Goal: Task Accomplishment & Management: Manage account settings

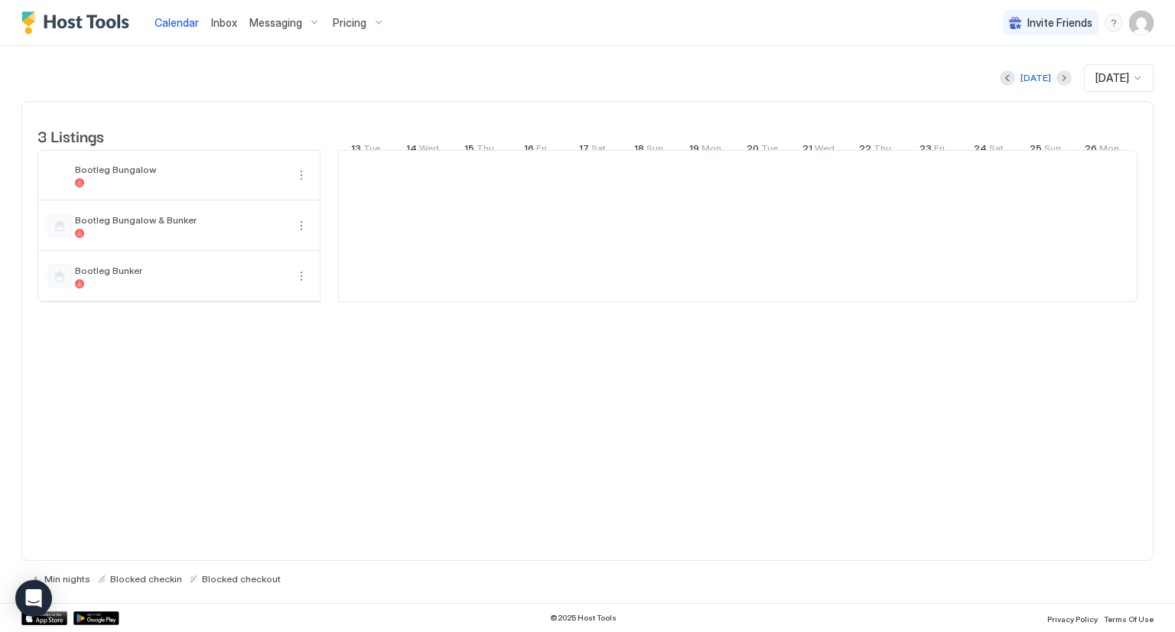
scroll to position [0, 1076]
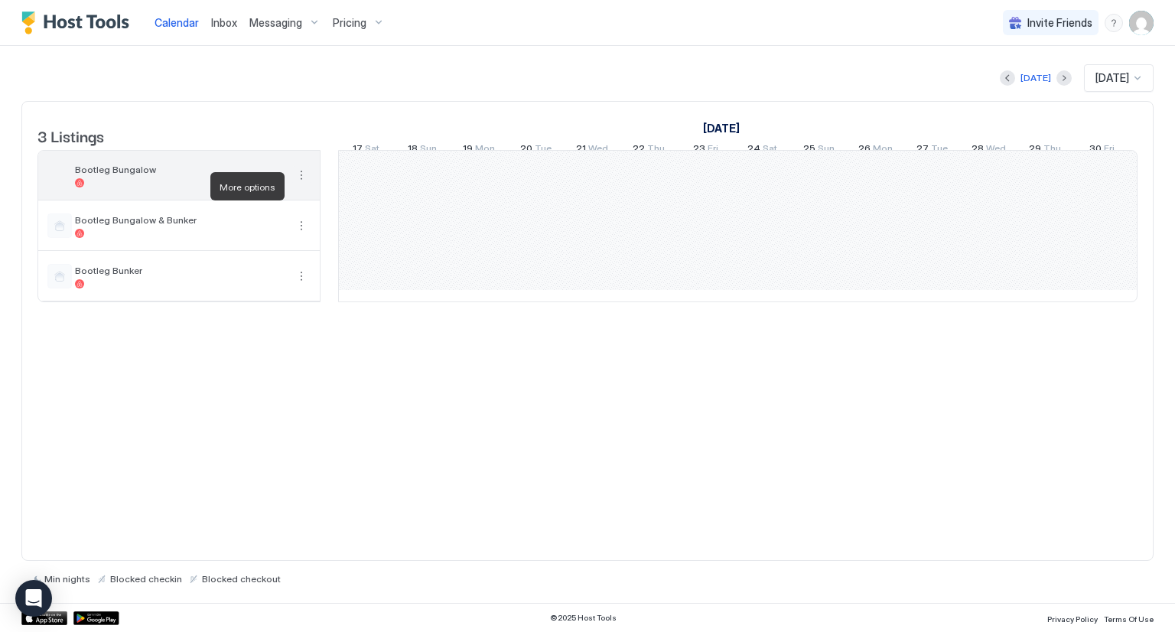
click at [302, 184] on button "More options" at bounding box center [301, 175] width 18 height 18
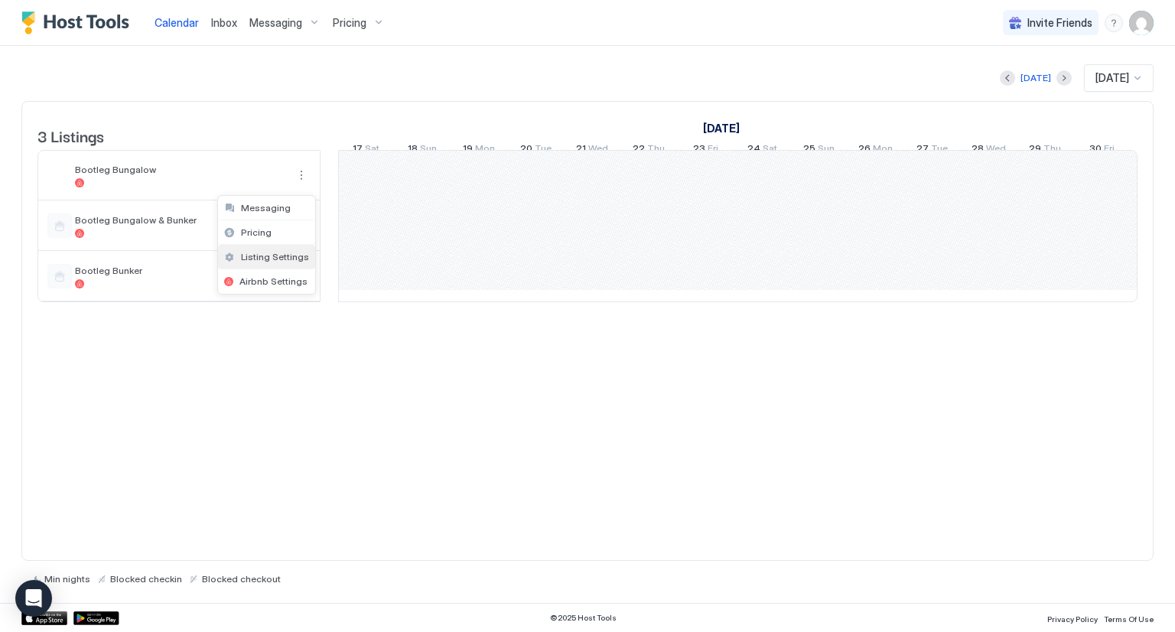
click at [277, 255] on span "Listing Settings" at bounding box center [275, 256] width 68 height 11
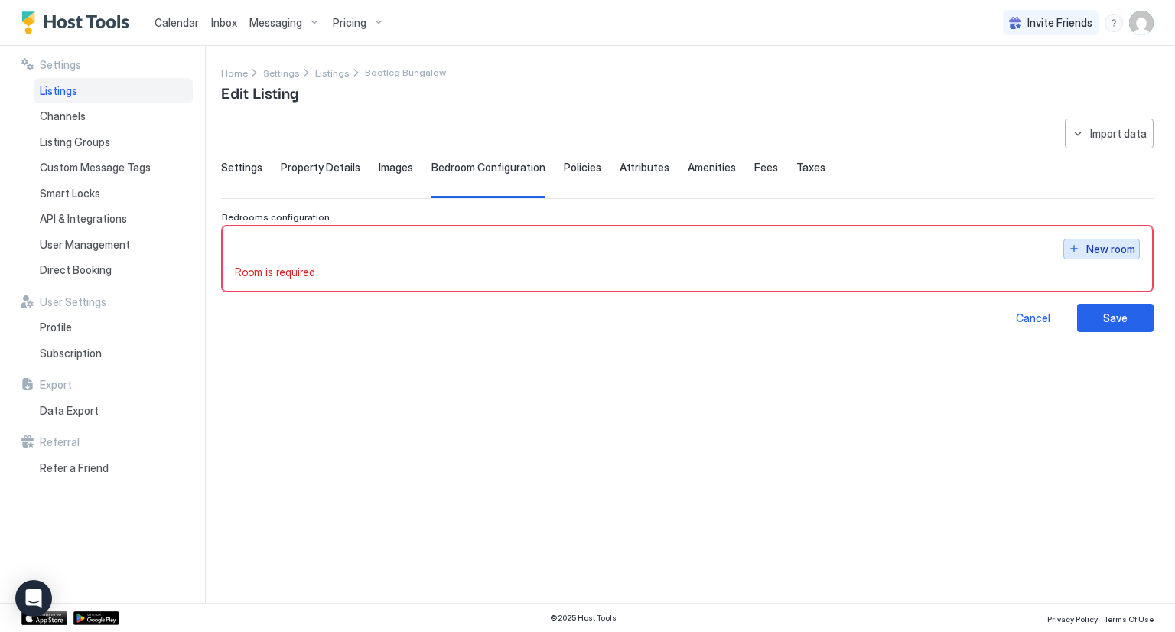
click at [1063, 253] on button "New room" at bounding box center [1101, 249] width 76 height 21
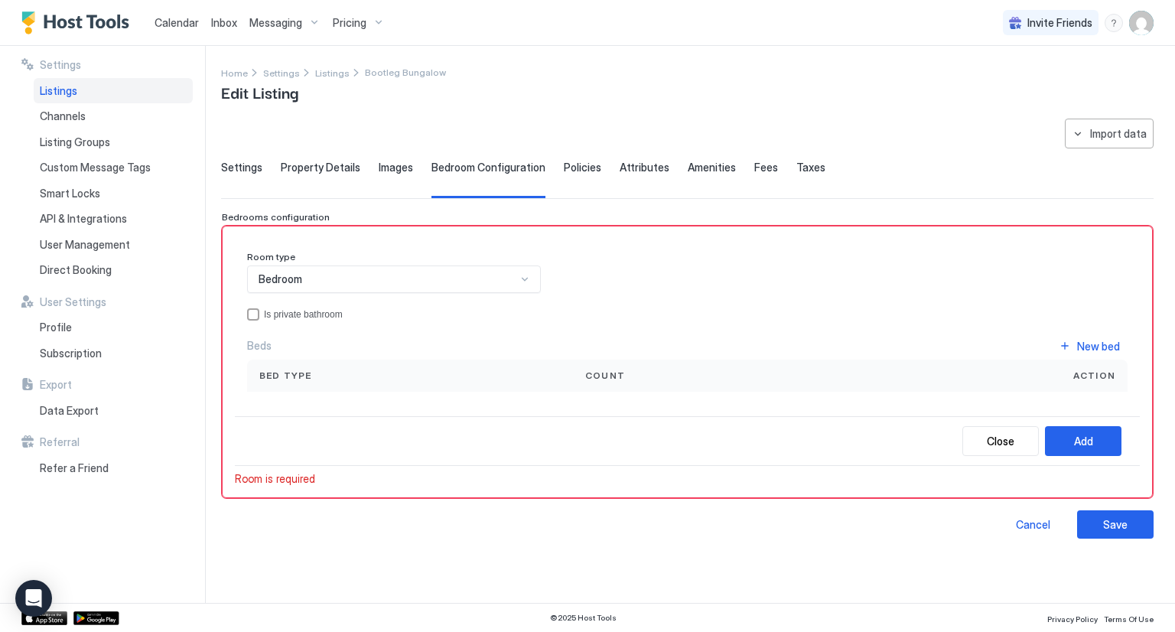
click at [321, 377] on div "Bed type" at bounding box center [409, 376] width 301 height 14
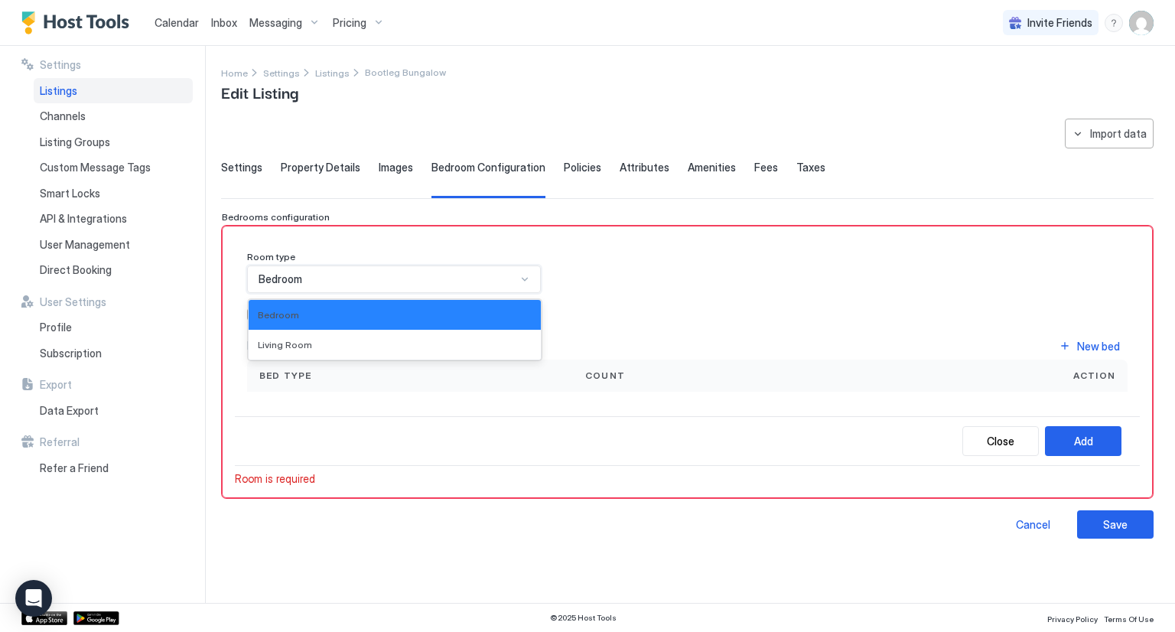
click at [367, 285] on div "Bedroom" at bounding box center [394, 279] width 294 height 28
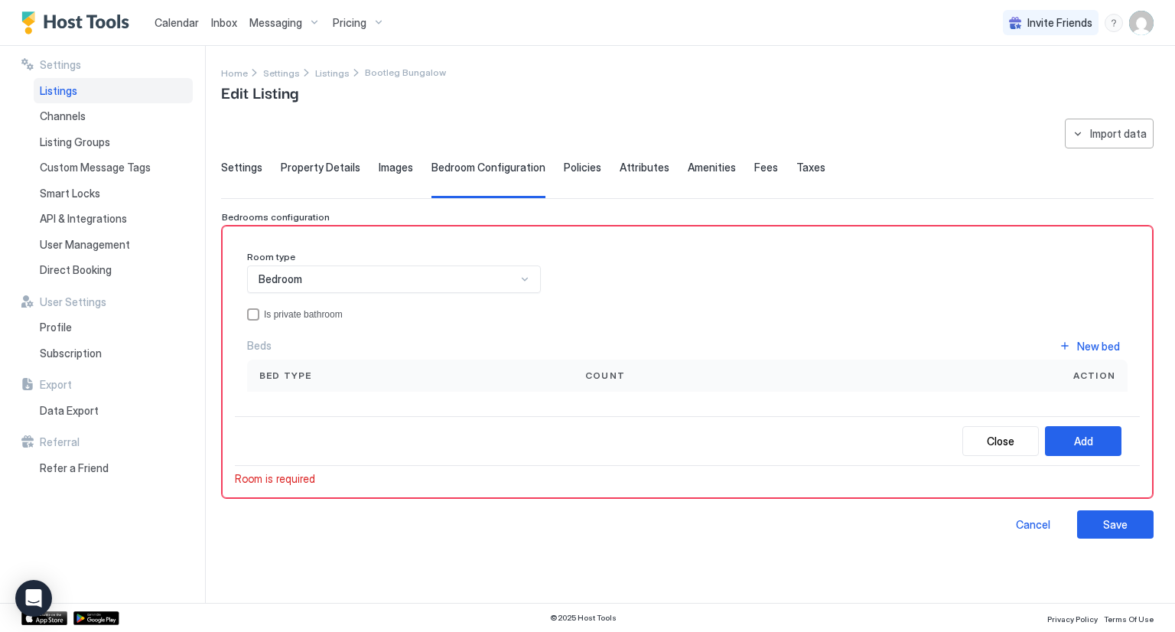
click at [242, 171] on span "Settings" at bounding box center [241, 168] width 41 height 14
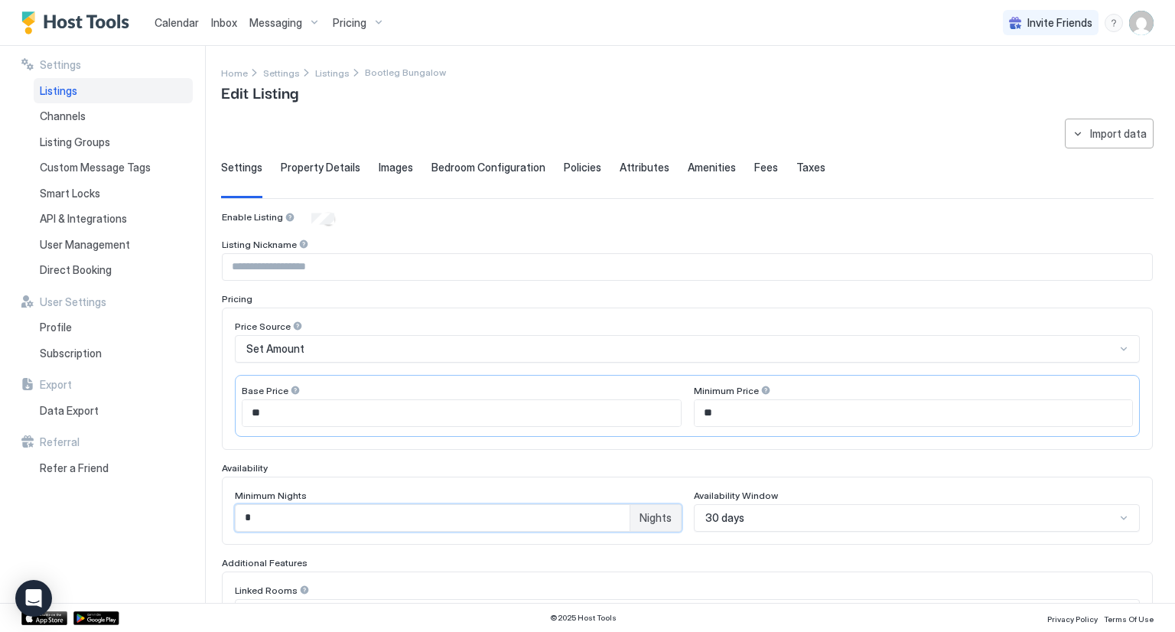
click at [562, 522] on input "*" at bounding box center [433, 518] width 394 height 26
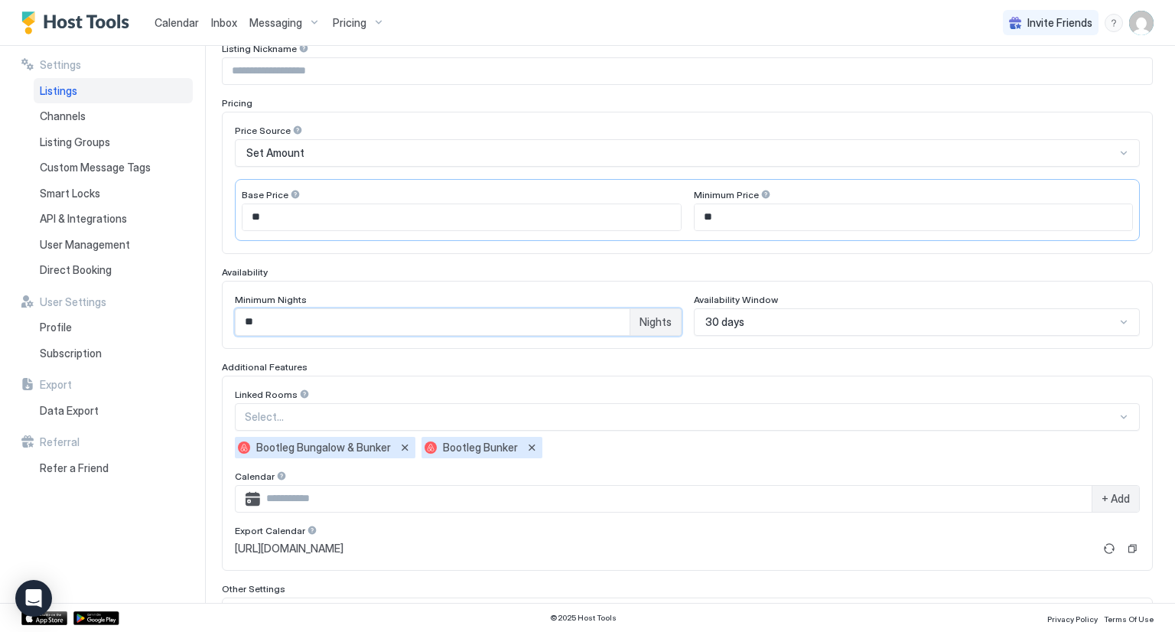
scroll to position [197, 0]
type input "**"
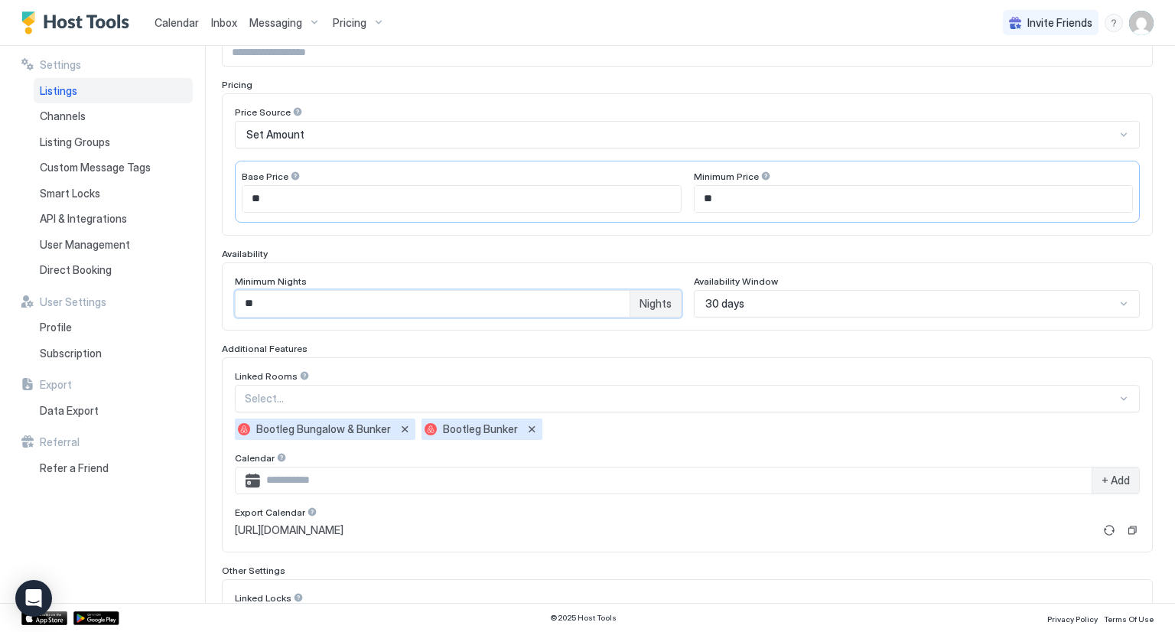
click at [705, 317] on div "30 days" at bounding box center [917, 304] width 447 height 28
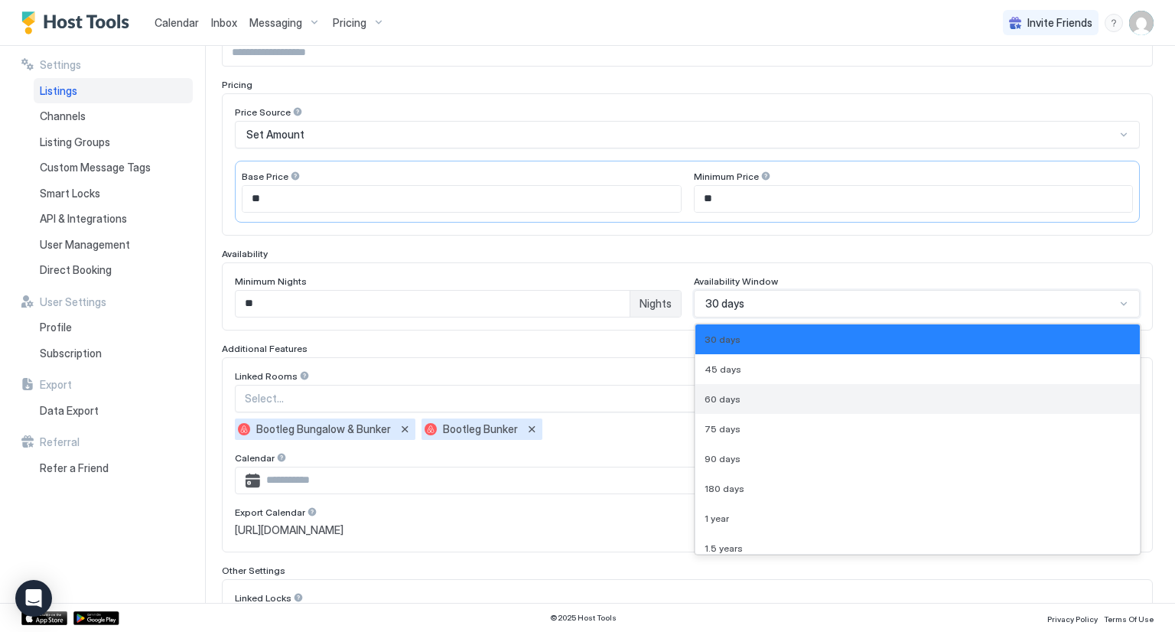
click at [726, 398] on span "60 days" at bounding box center [722, 398] width 36 height 11
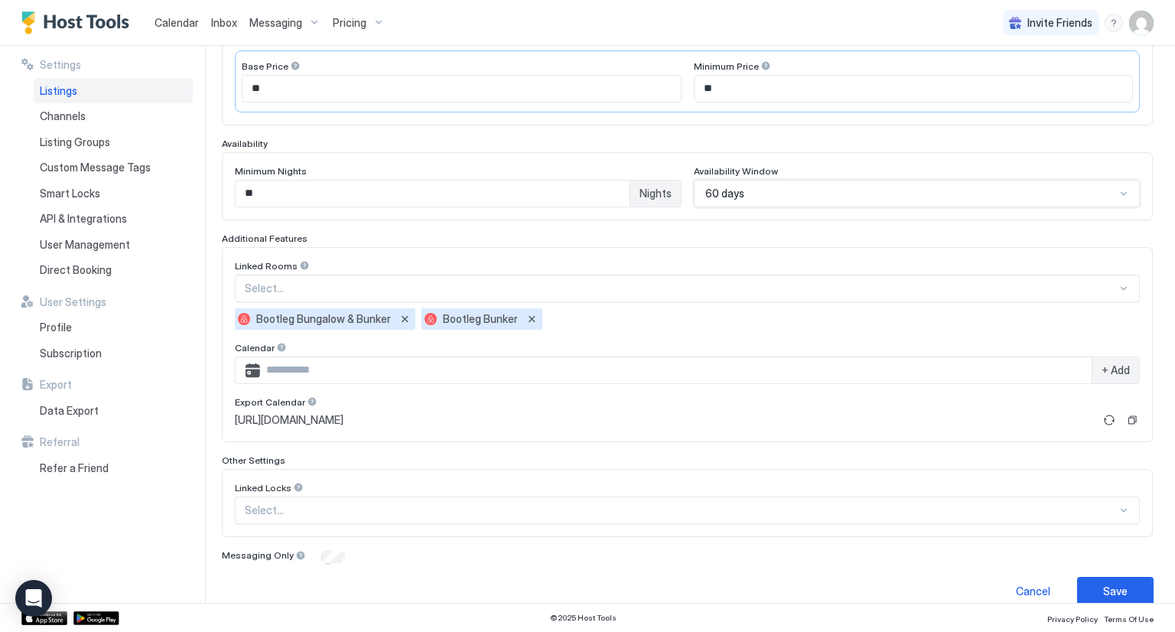
scroll to position [341, 0]
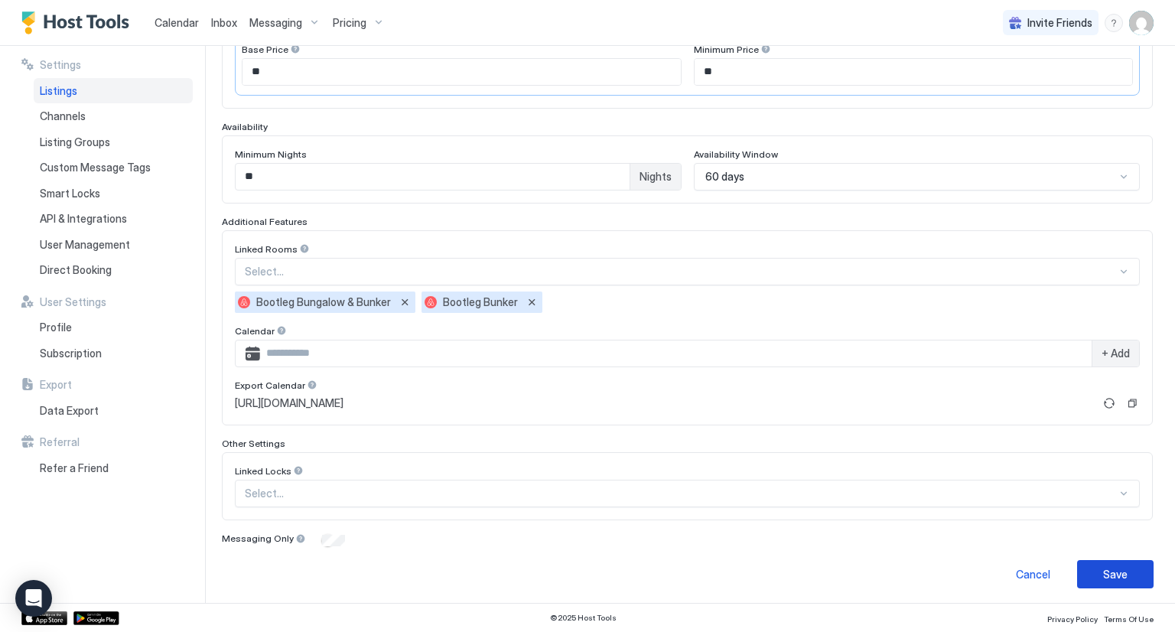
click at [1103, 570] on div "Save" at bounding box center [1115, 574] width 24 height 16
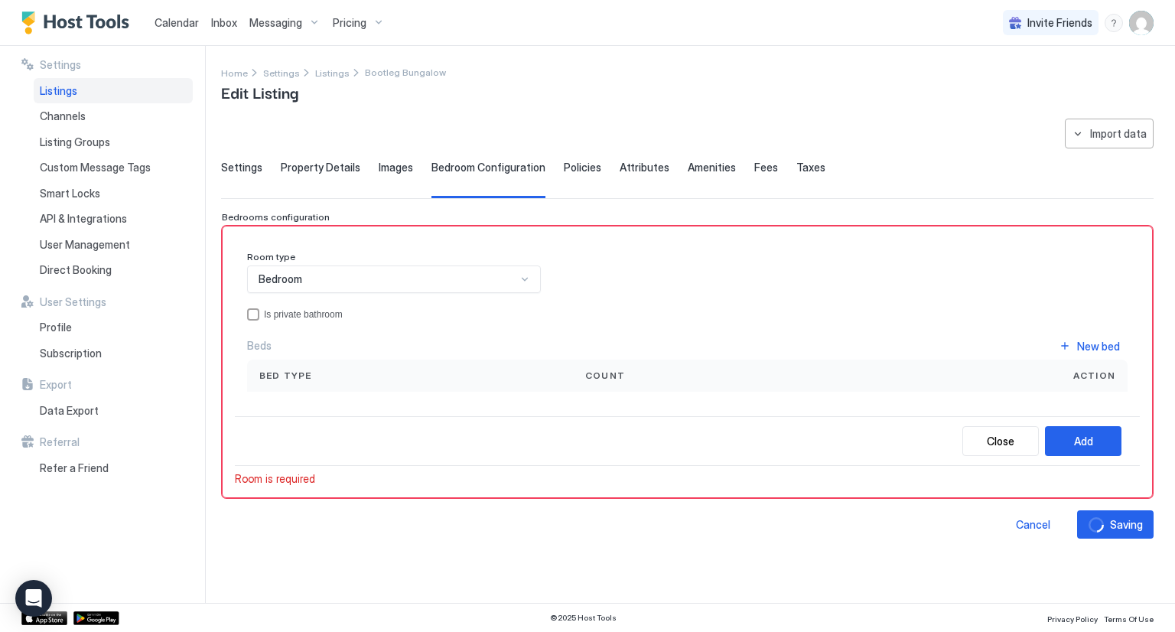
scroll to position [0, 0]
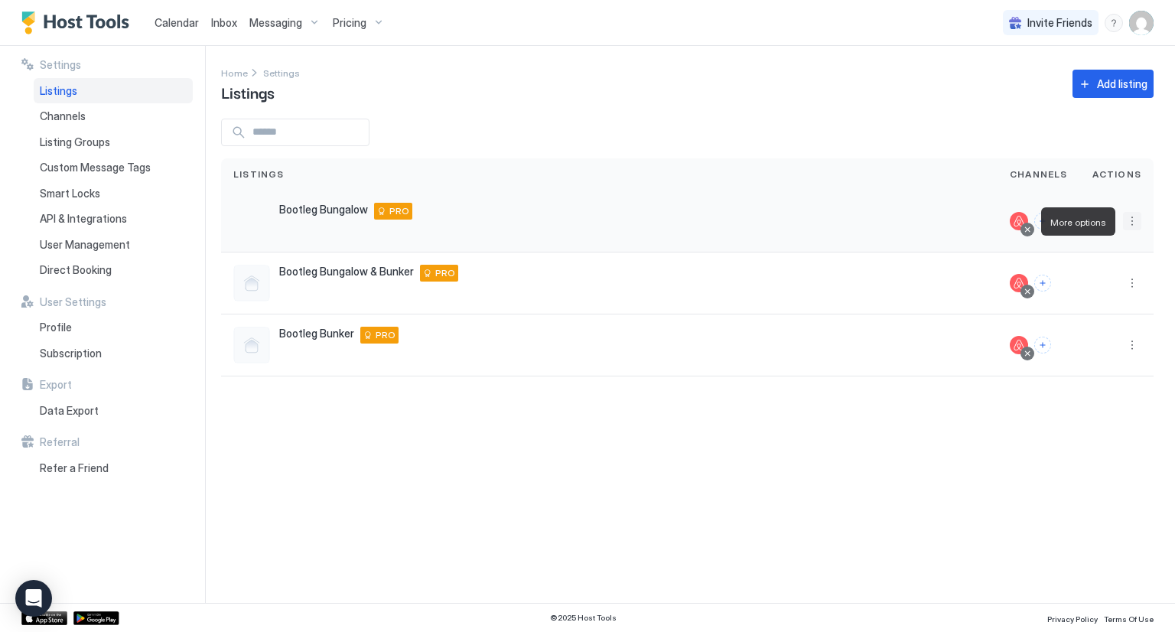
click at [1137, 224] on button "More options" at bounding box center [1132, 221] width 18 height 18
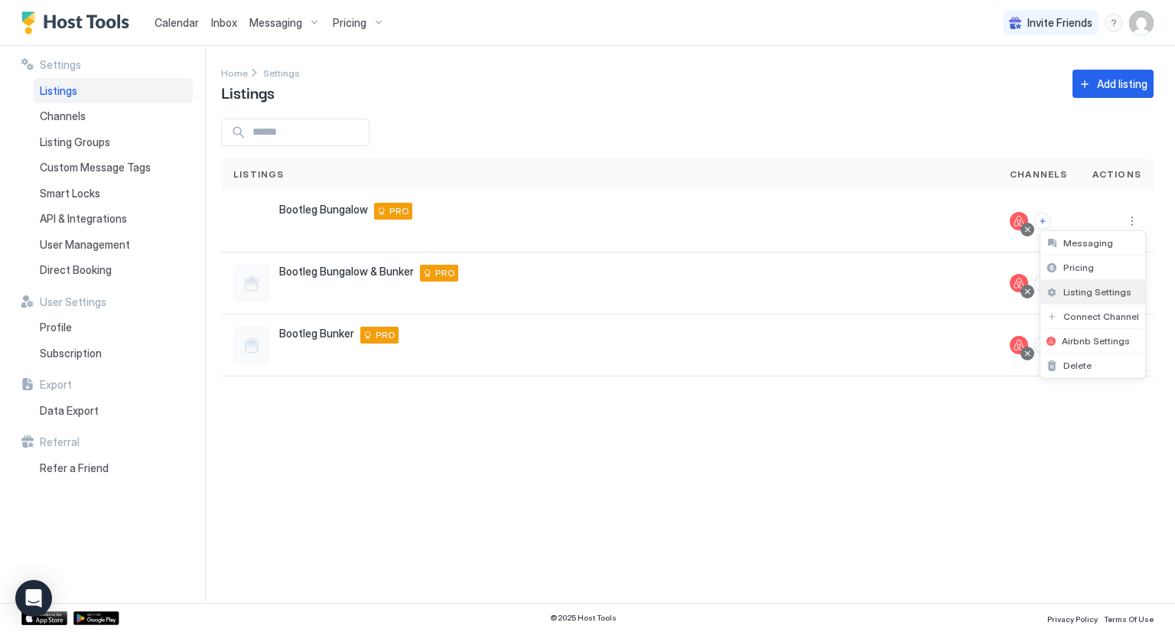
click at [1099, 292] on span "Listing Settings" at bounding box center [1097, 291] width 68 height 11
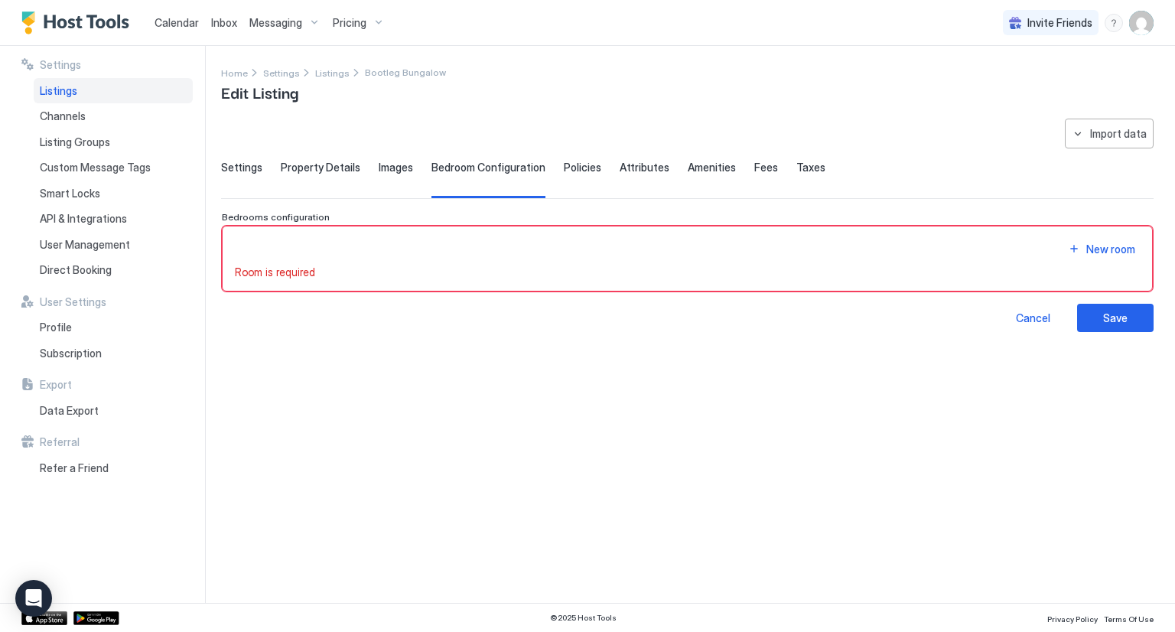
type input "**"
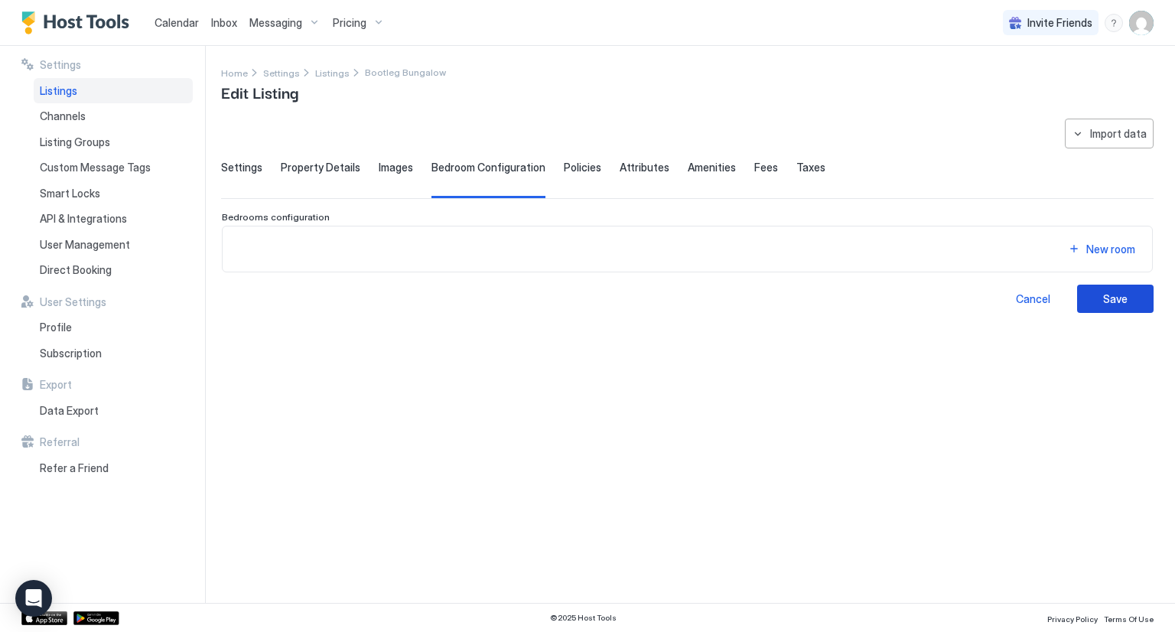
click at [1092, 298] on button "Save" at bounding box center [1115, 299] width 76 height 28
click at [1126, 296] on div "Save" at bounding box center [1115, 299] width 24 height 16
click at [1100, 252] on div "New room" at bounding box center [1110, 249] width 49 height 16
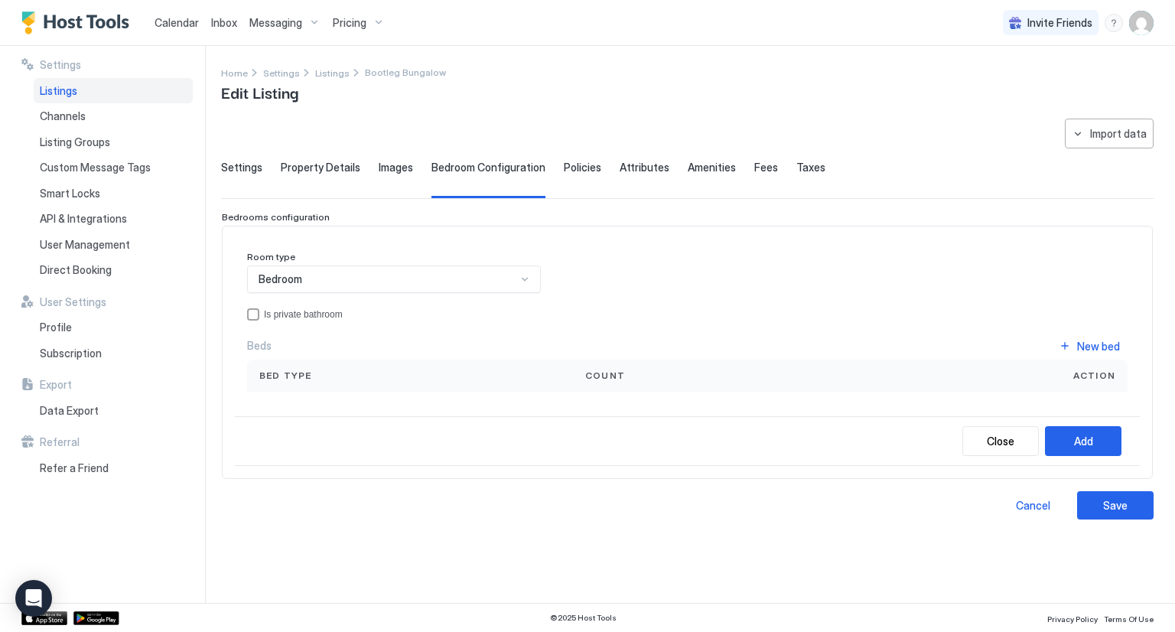
click at [291, 362] on div "Bed type" at bounding box center [410, 375] width 326 height 32
click at [281, 408] on div "Room type Bedroom Is private bathroom Beds New bed Bed type Count Action" at bounding box center [687, 327] width 905 height 177
click at [282, 423] on div "Close Add" at bounding box center [687, 441] width 905 height 50
click at [328, 369] on div "Bed type" at bounding box center [409, 376] width 301 height 14
click at [323, 282] on div "Bedroom" at bounding box center [388, 279] width 258 height 14
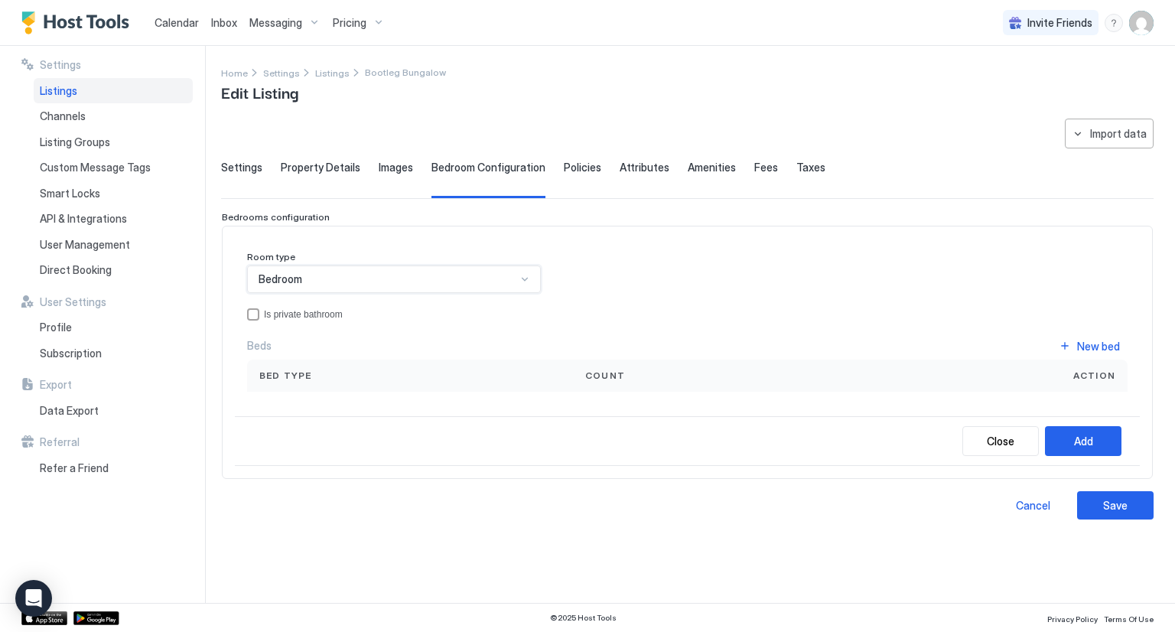
click at [323, 282] on div "Bedroom" at bounding box center [388, 279] width 258 height 14
click at [371, 382] on div "Bed type" at bounding box center [410, 375] width 326 height 32
click at [329, 373] on div "Bed type" at bounding box center [409, 376] width 301 height 14
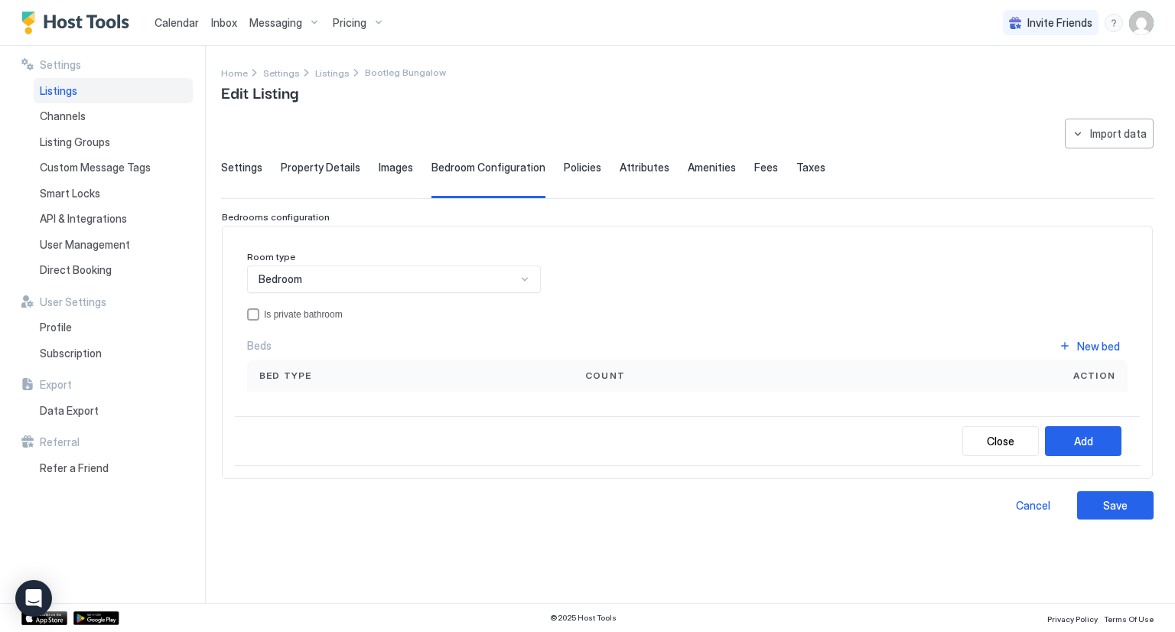
click at [329, 373] on div "Bed type" at bounding box center [409, 376] width 301 height 14
click at [1091, 345] on div "New bed" at bounding box center [1098, 346] width 43 height 16
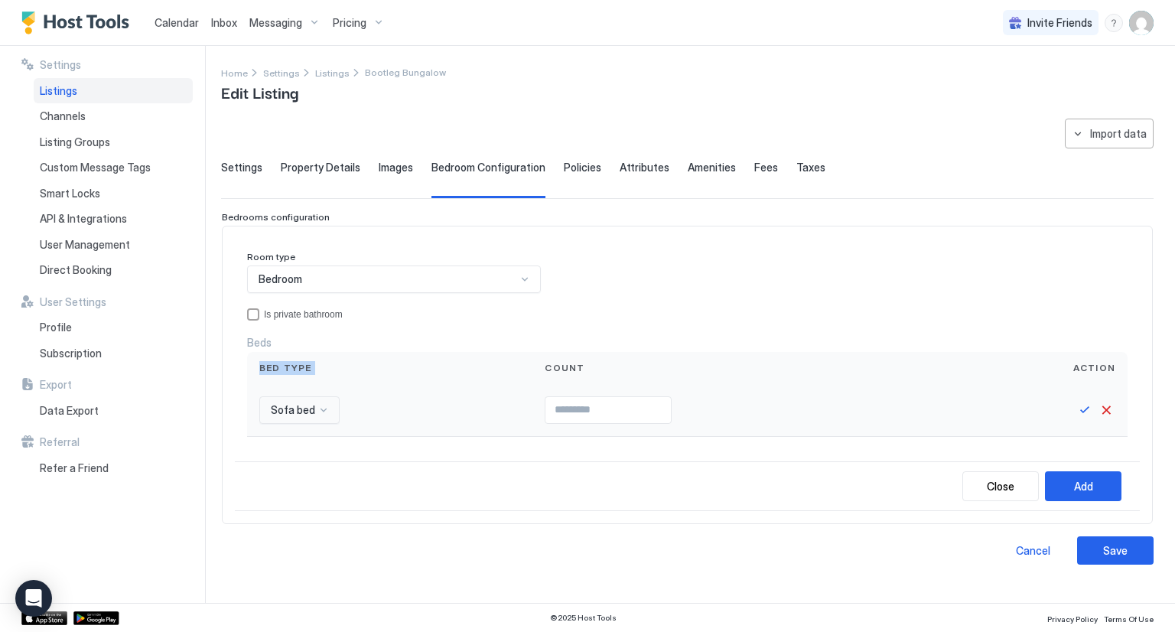
scroll to position [0, 0]
click at [317, 411] on div at bounding box center [323, 410] width 12 height 12
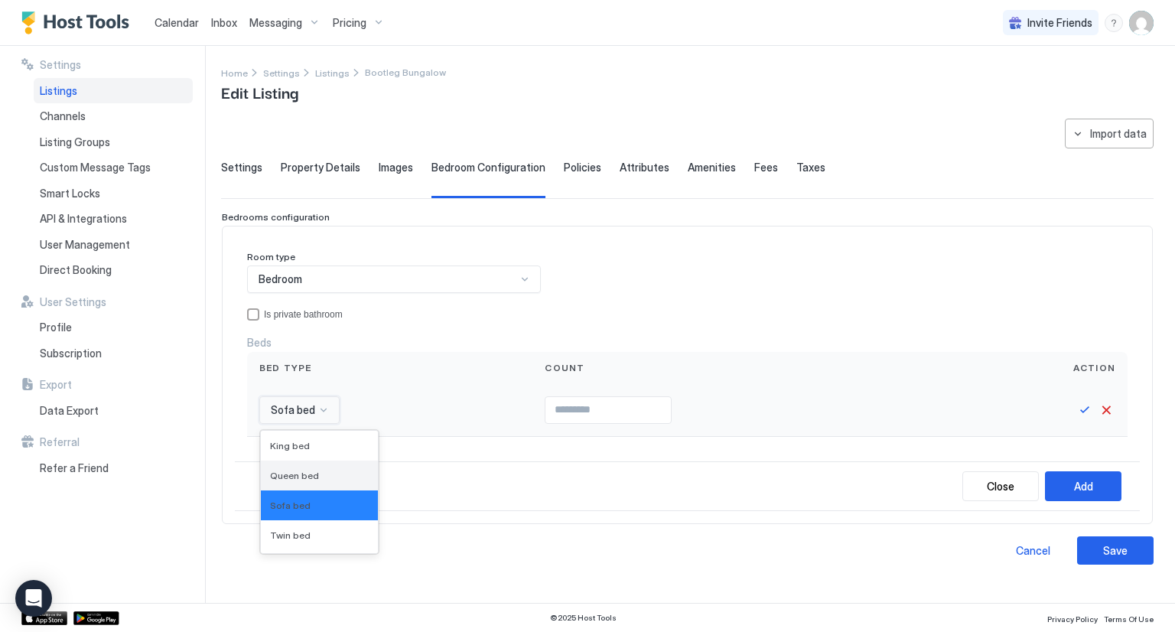
click at [306, 464] on div "Queen bed" at bounding box center [319, 475] width 117 height 30
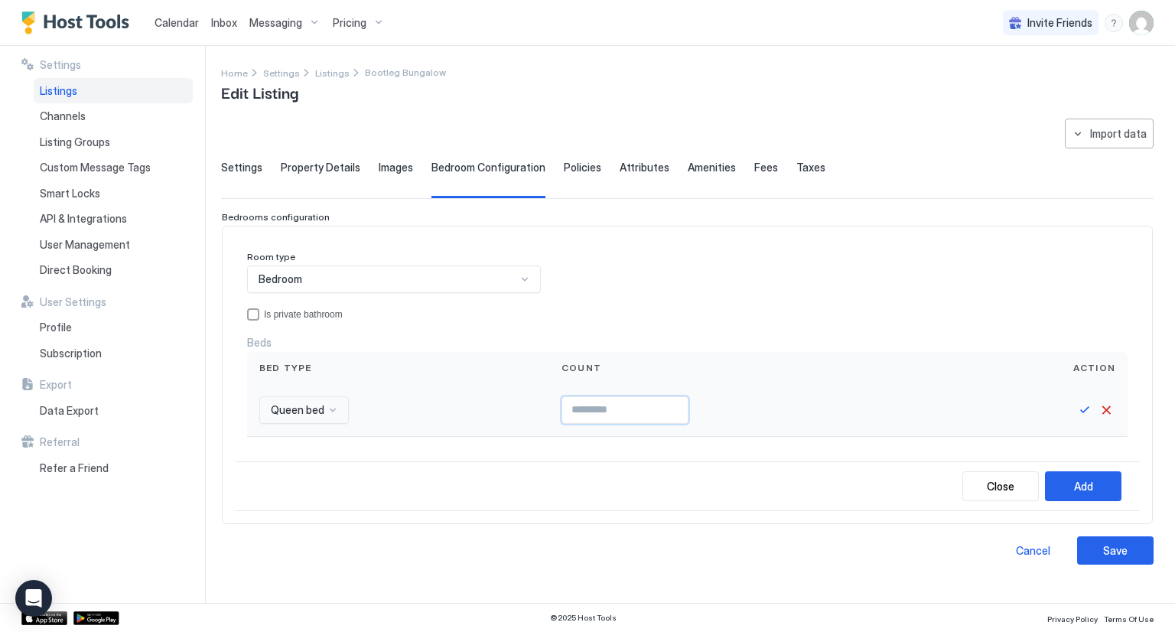
click at [562, 408] on input "Input Field" at bounding box center [624, 410] width 125 height 26
type input "*"
click at [1068, 490] on button "Add" at bounding box center [1083, 486] width 76 height 30
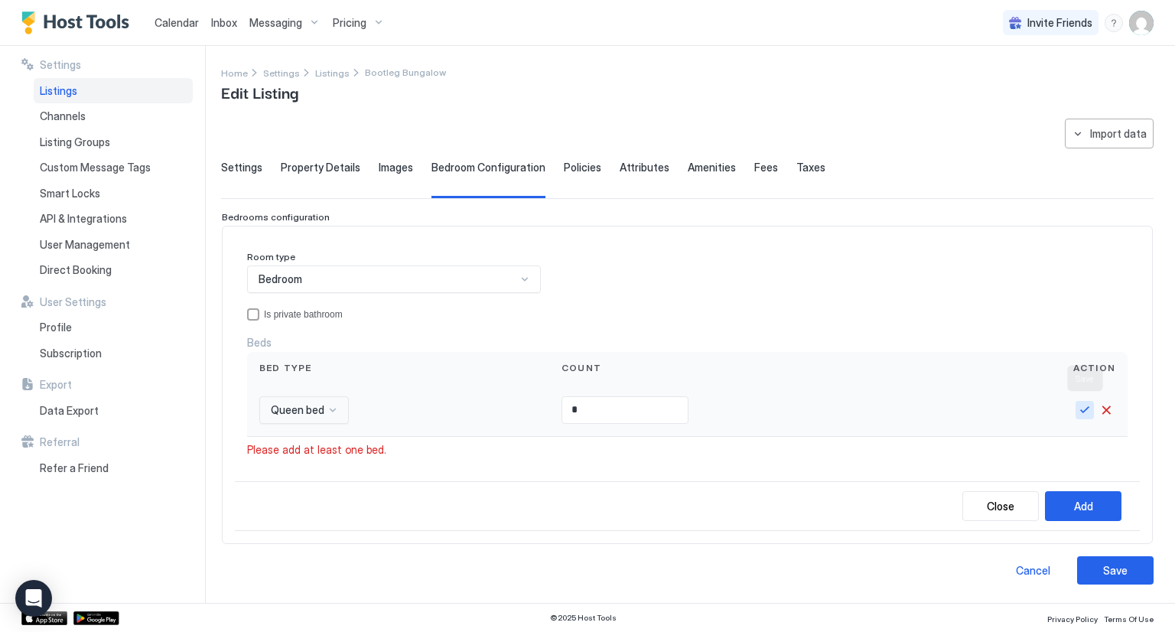
click at [1080, 405] on button "Save" at bounding box center [1084, 410] width 18 height 18
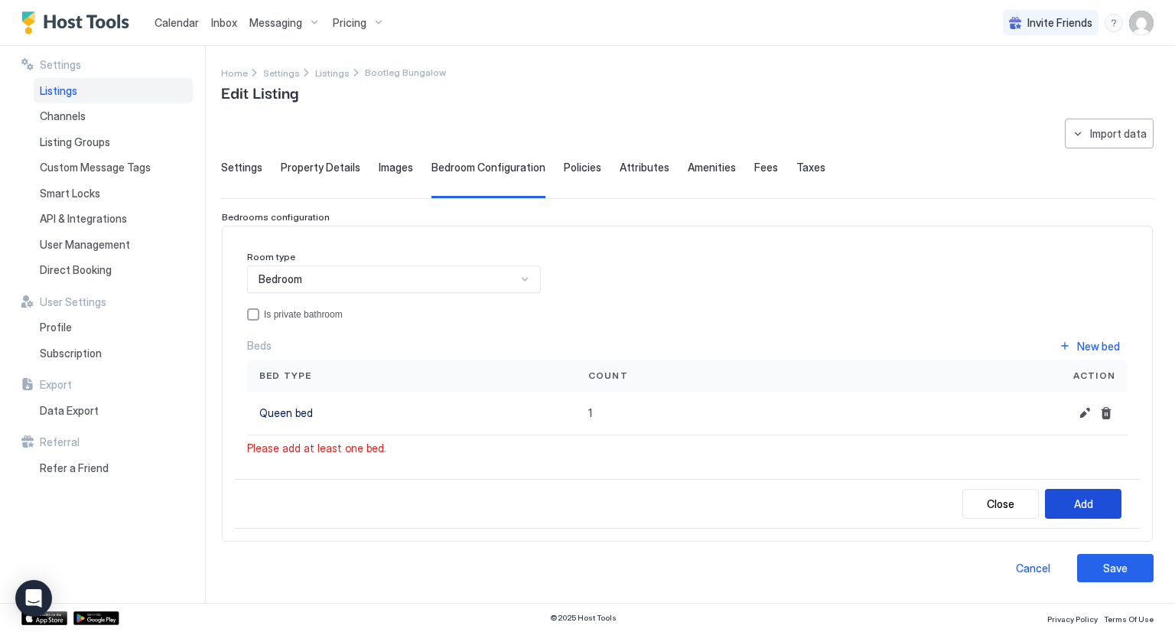
click at [1094, 504] on button "Add" at bounding box center [1083, 504] width 76 height 30
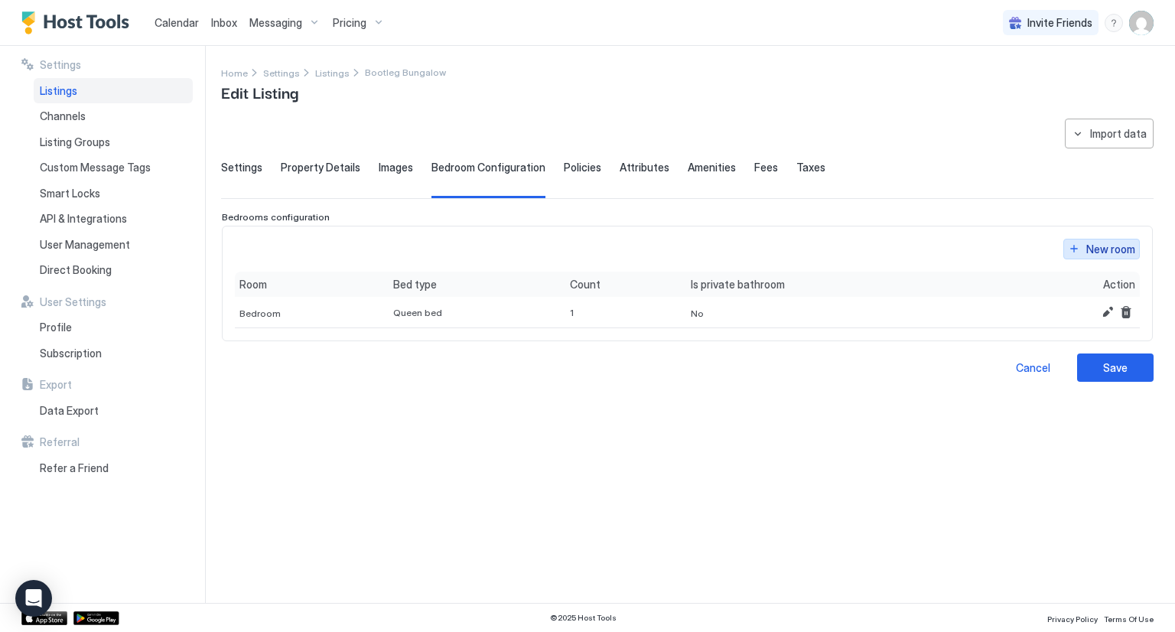
click at [1084, 243] on button "New room" at bounding box center [1101, 249] width 76 height 21
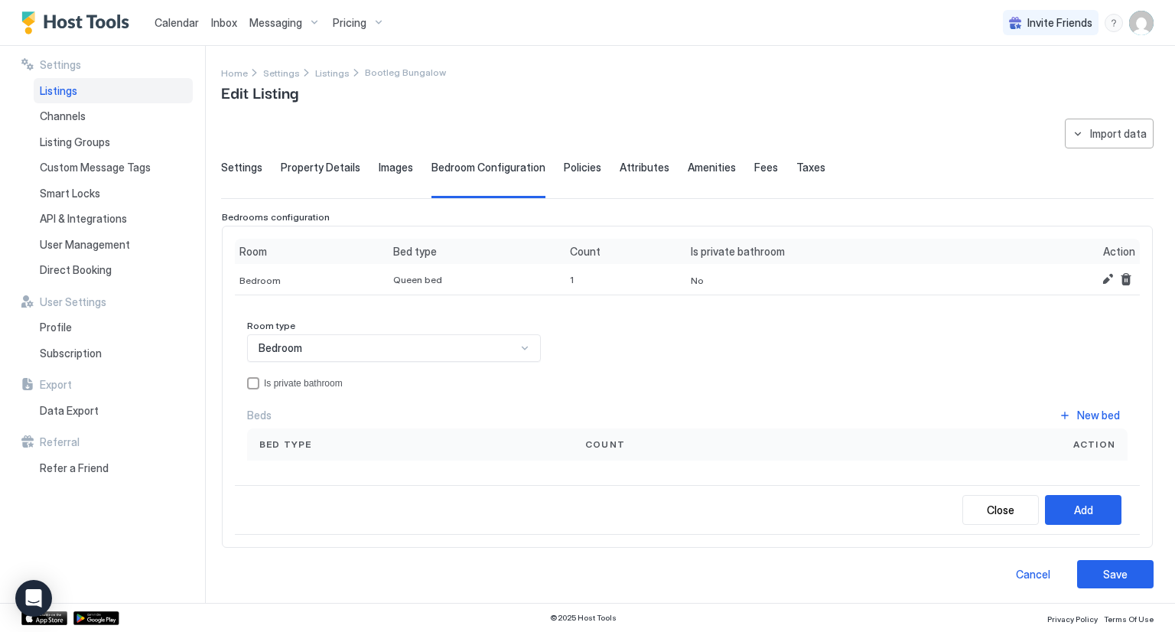
click at [369, 353] on div "Bedroom" at bounding box center [394, 348] width 294 height 28
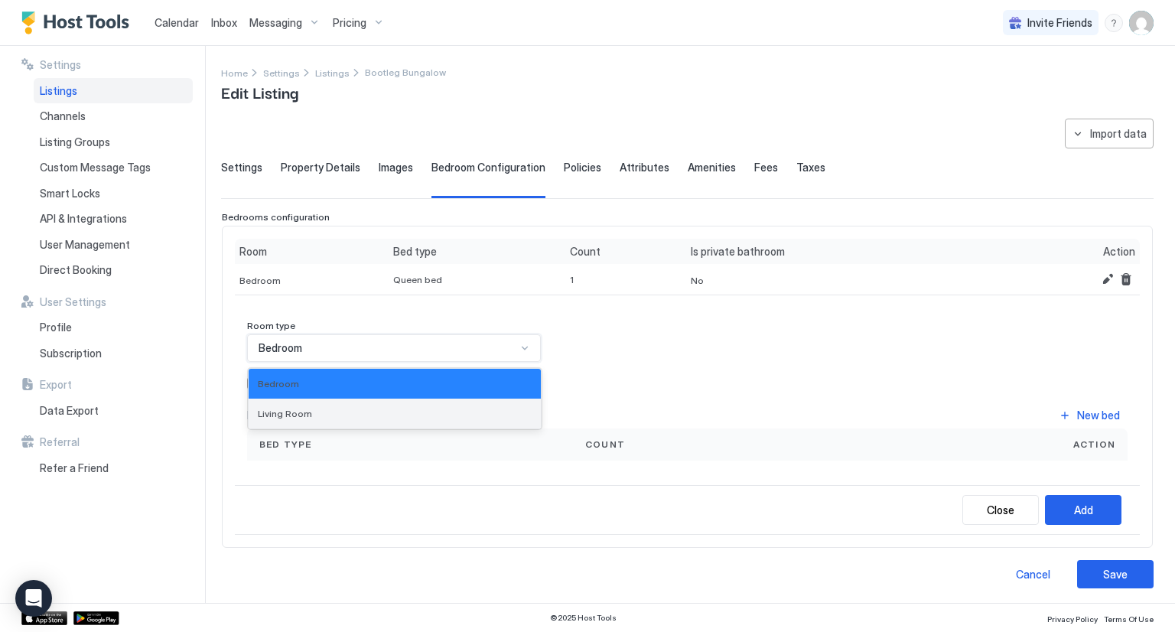
click at [355, 420] on div "Living Room" at bounding box center [395, 413] width 292 height 30
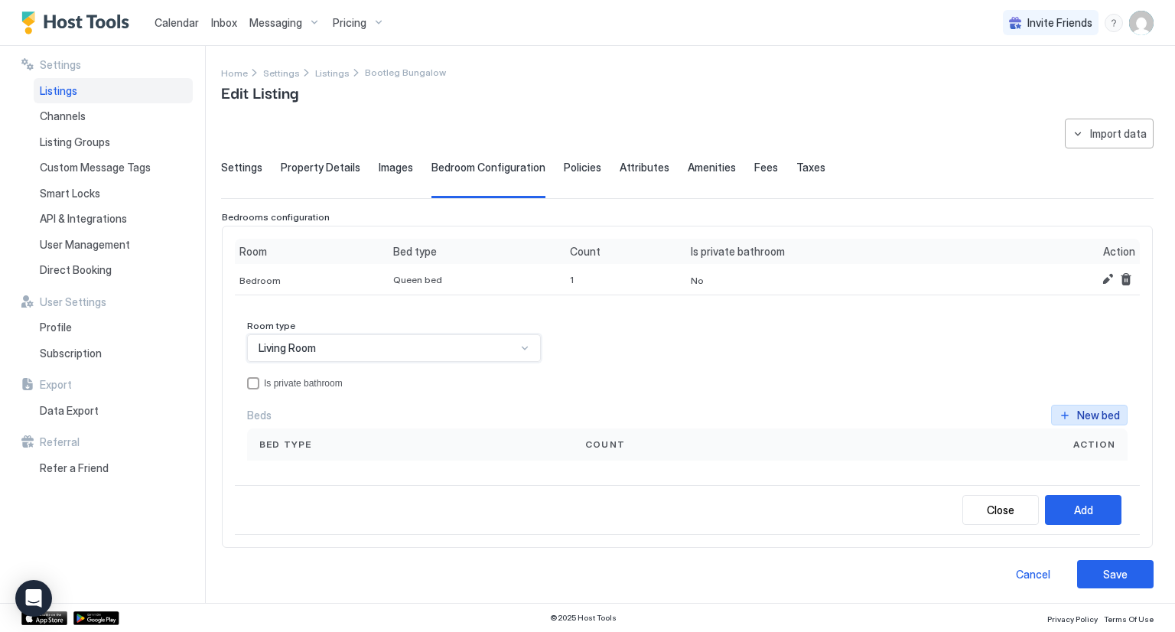
click at [1077, 414] on div "New bed" at bounding box center [1098, 415] width 43 height 16
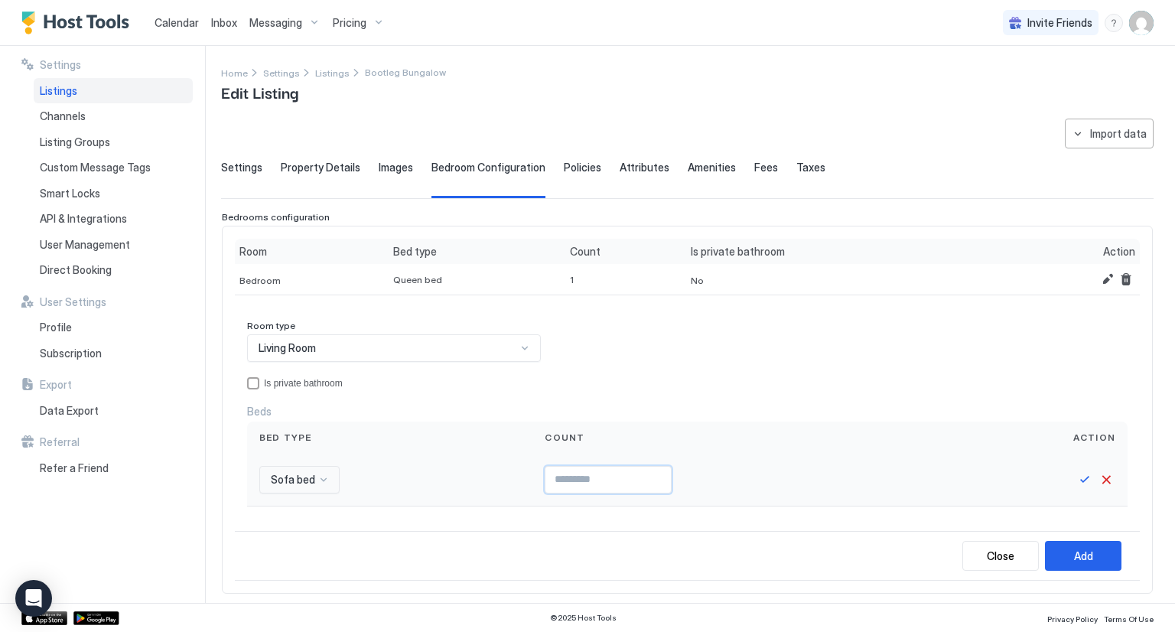
click at [661, 480] on input "Input Field" at bounding box center [607, 480] width 125 height 26
type input "*"
click at [1074, 551] on div "Add" at bounding box center [1083, 556] width 19 height 16
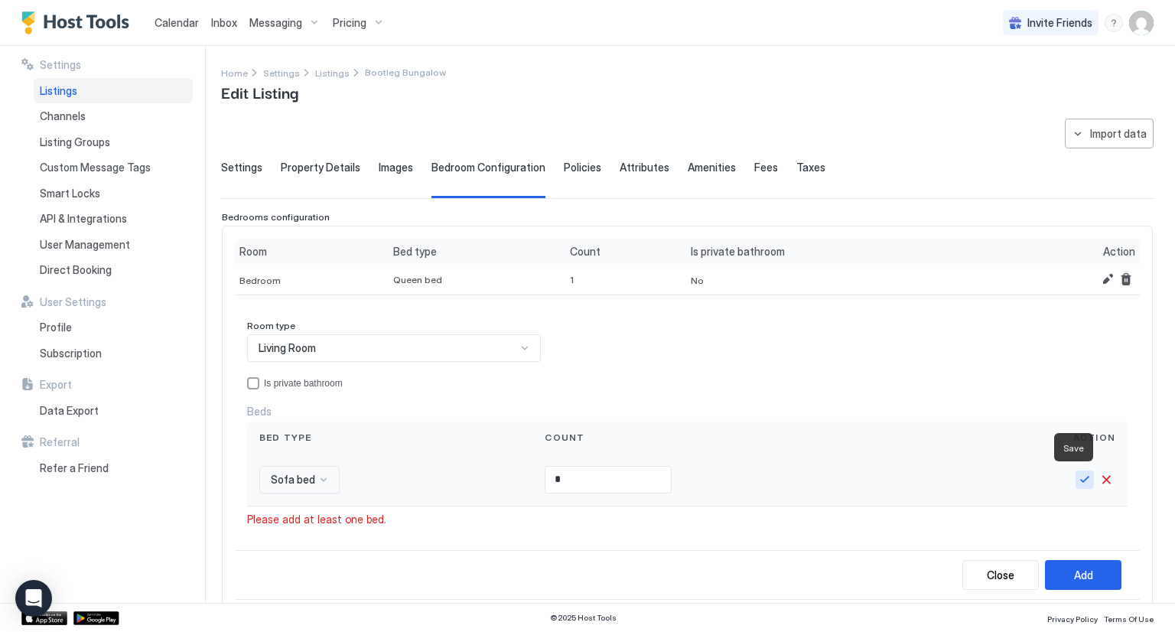
click at [1075, 472] on button "Save" at bounding box center [1084, 479] width 18 height 18
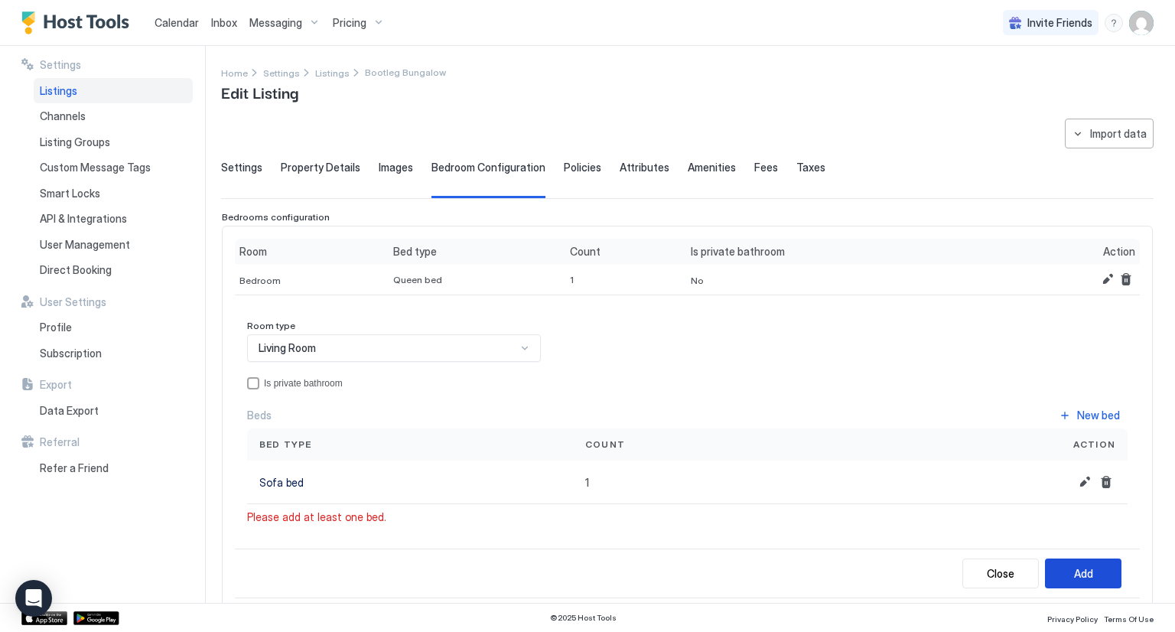
click at [1074, 571] on div "Add" at bounding box center [1083, 573] width 19 height 16
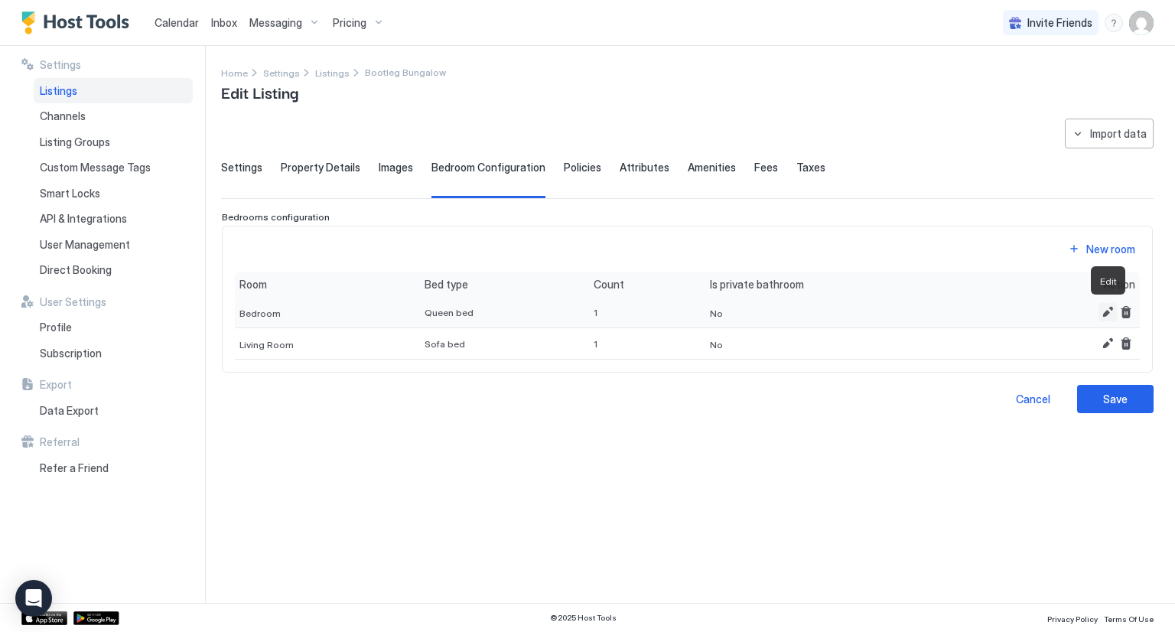
click at [1107, 313] on button "Edit" at bounding box center [1107, 312] width 18 height 18
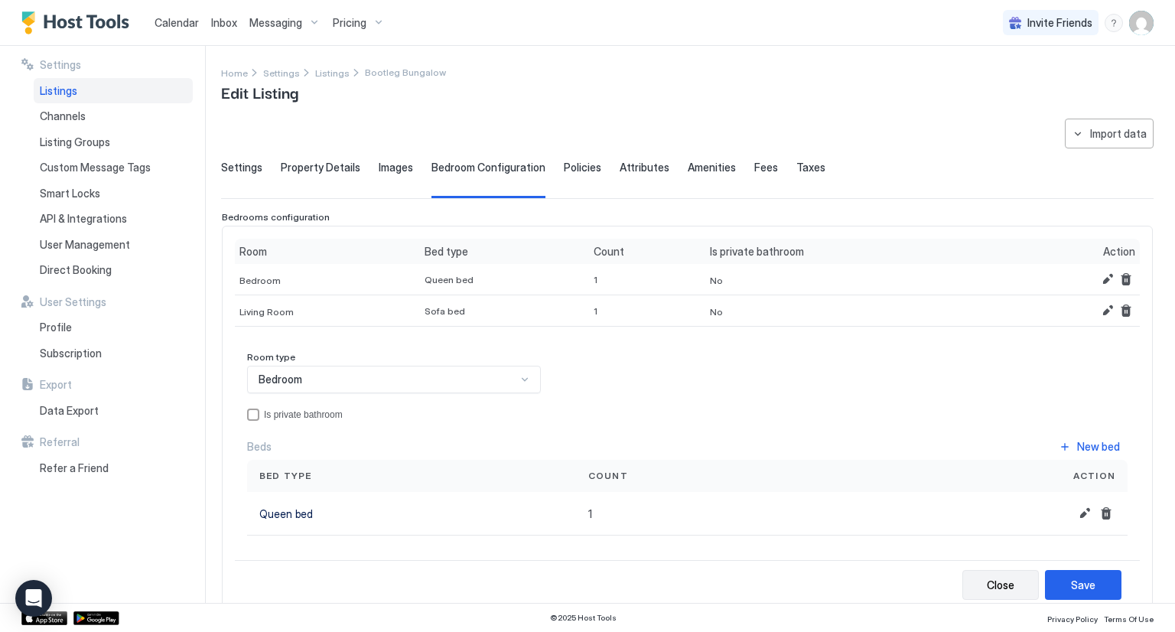
click at [990, 583] on div "Close" at bounding box center [1001, 585] width 28 height 16
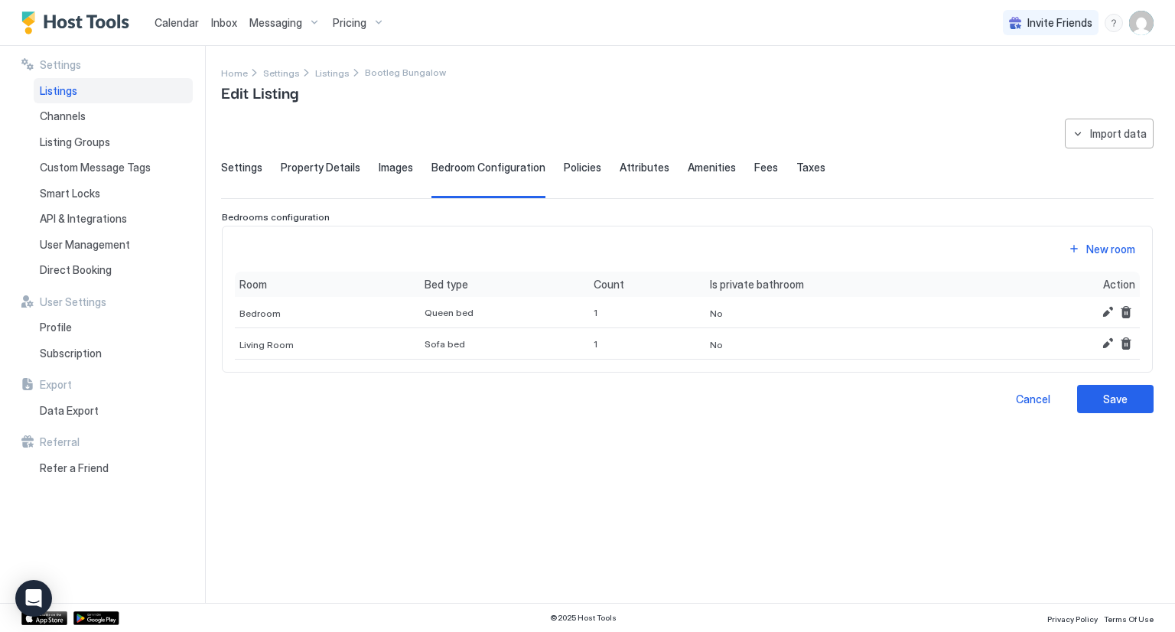
click at [297, 169] on span "Property Details" at bounding box center [321, 168] width 80 height 14
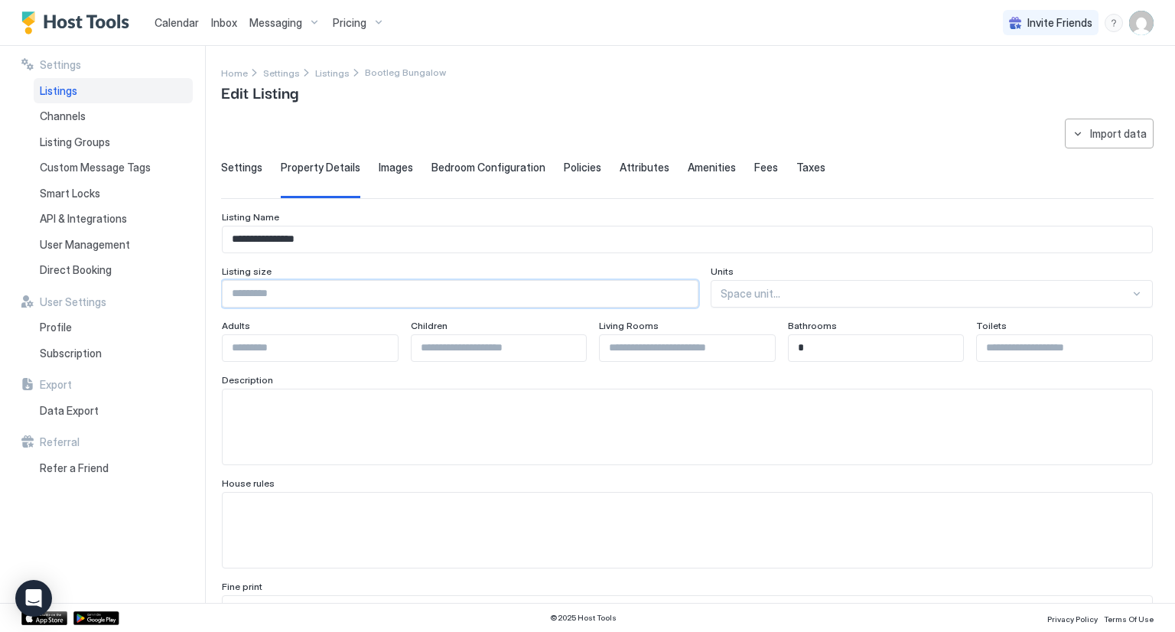
click at [301, 294] on input "Input Field" at bounding box center [460, 294] width 475 height 26
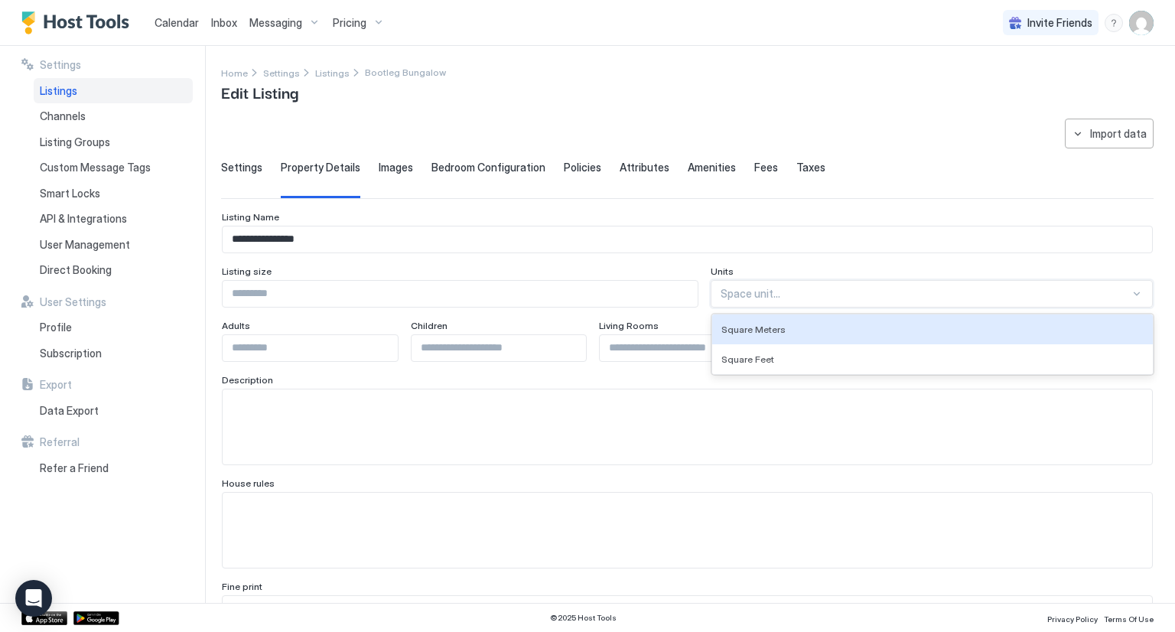
click at [784, 288] on div at bounding box center [924, 294] width 409 height 14
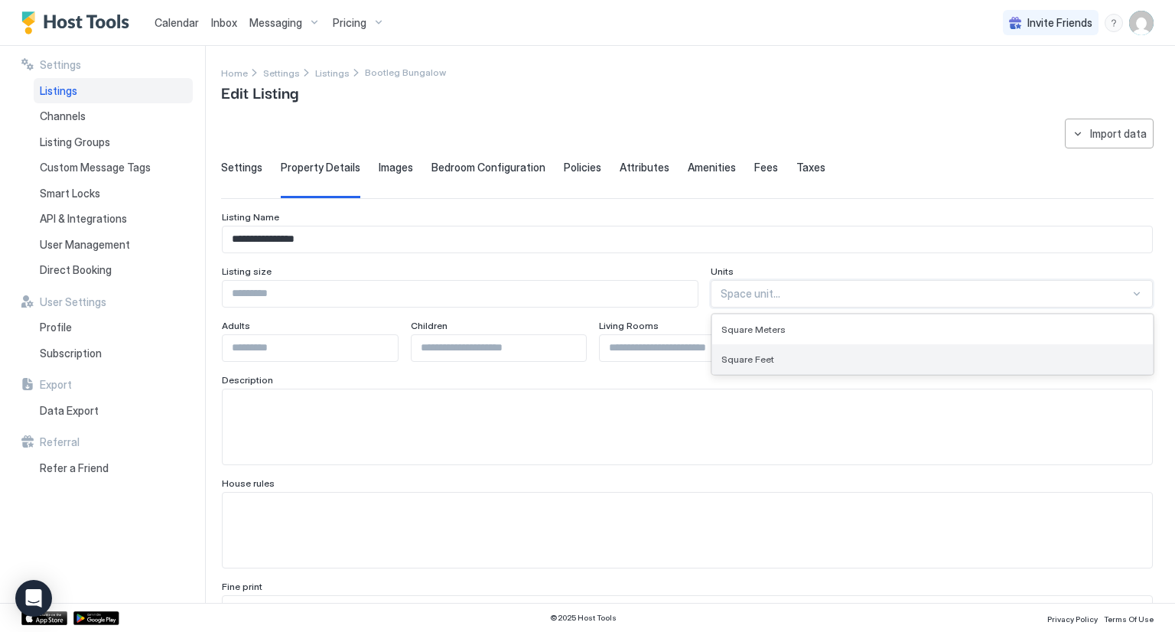
click at [782, 359] on div "Square Feet" at bounding box center [932, 358] width 422 height 11
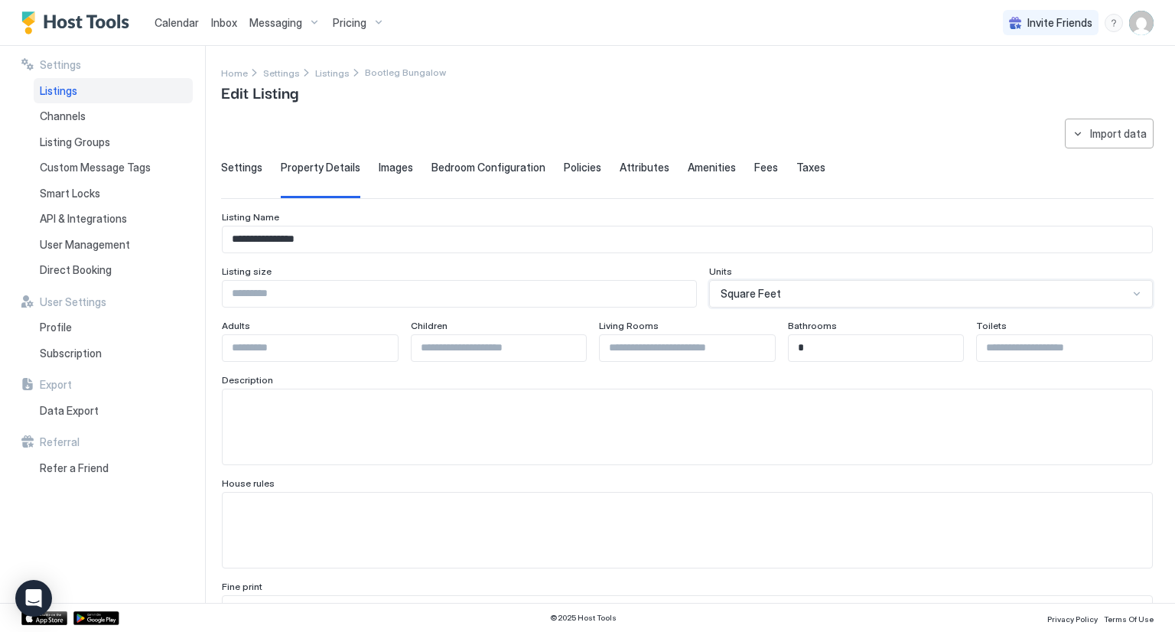
click at [613, 297] on input "Input Field" at bounding box center [459, 294] width 473 height 26
type input "***"
click at [1058, 338] on input "Input Field" at bounding box center [1064, 348] width 175 height 26
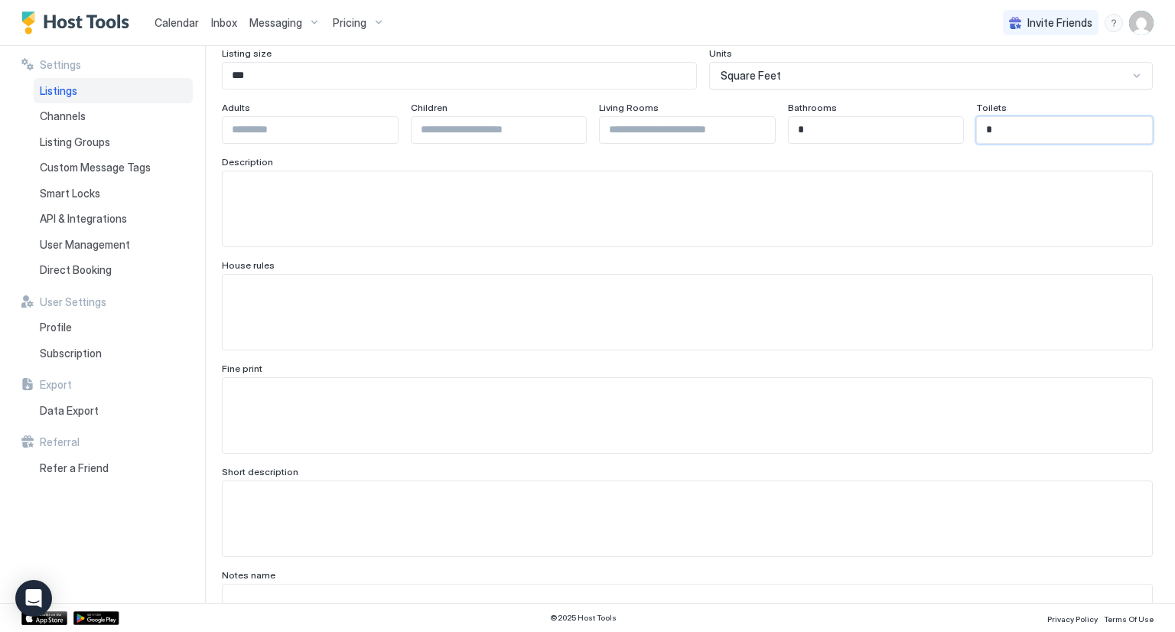
type input "*"
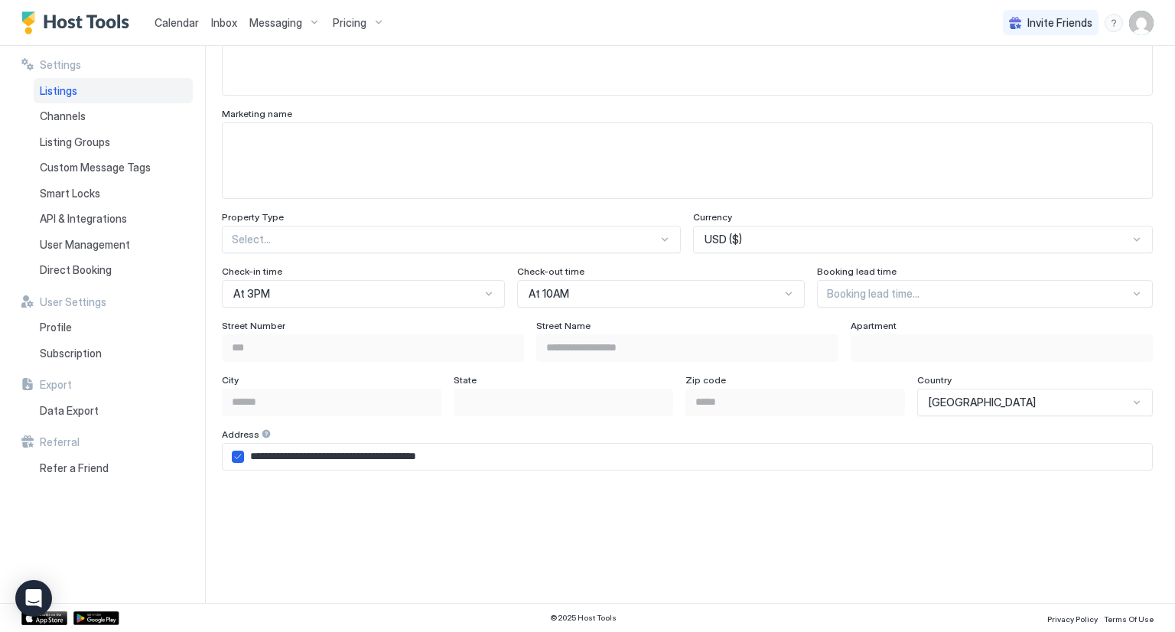
scroll to position [809, 0]
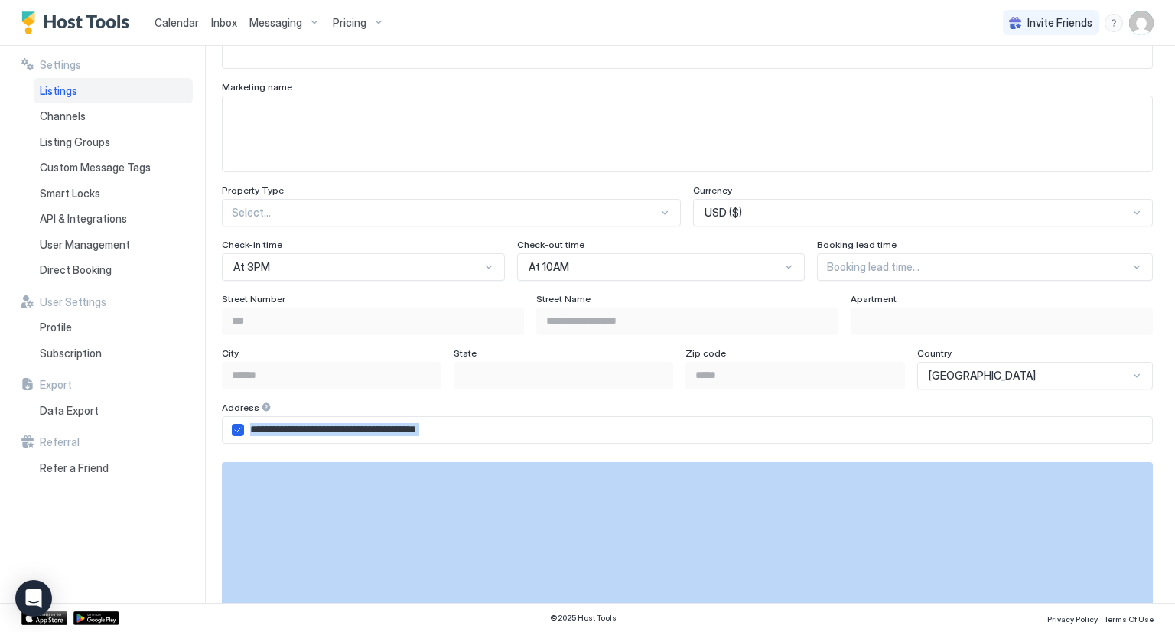
drag, startPoint x: 1156, startPoint y: 406, endPoint x: 1146, endPoint y: 454, distance: 48.3
click at [1146, 454] on div "**********" at bounding box center [698, 324] width 954 height 557
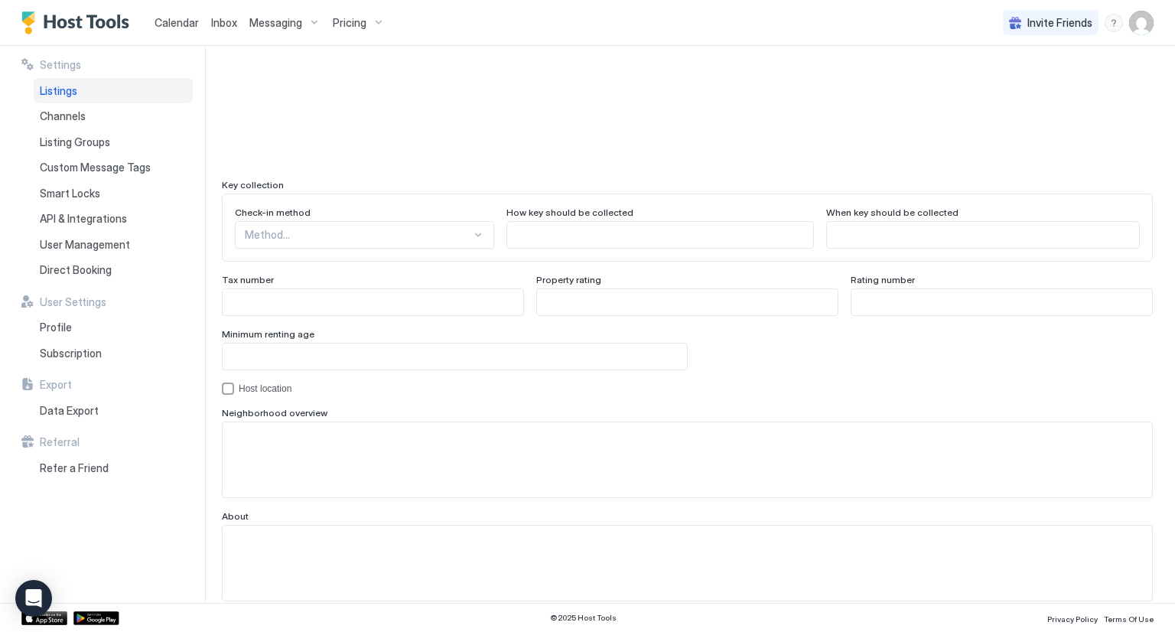
scroll to position [1355, 0]
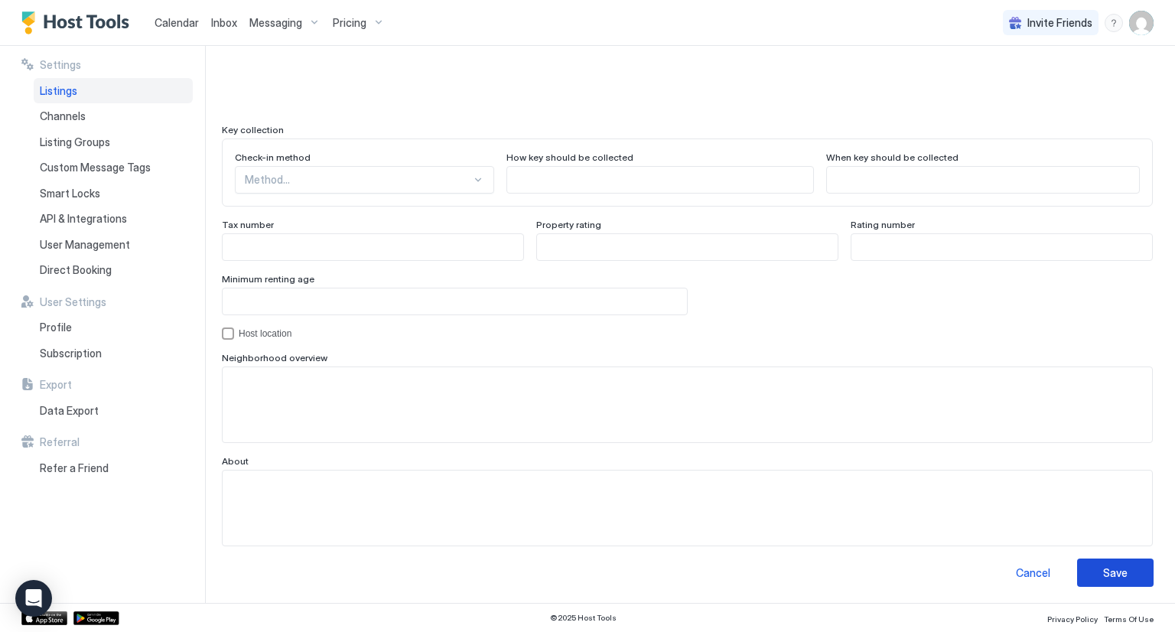
click at [1118, 574] on button "Save" at bounding box center [1115, 572] width 76 height 28
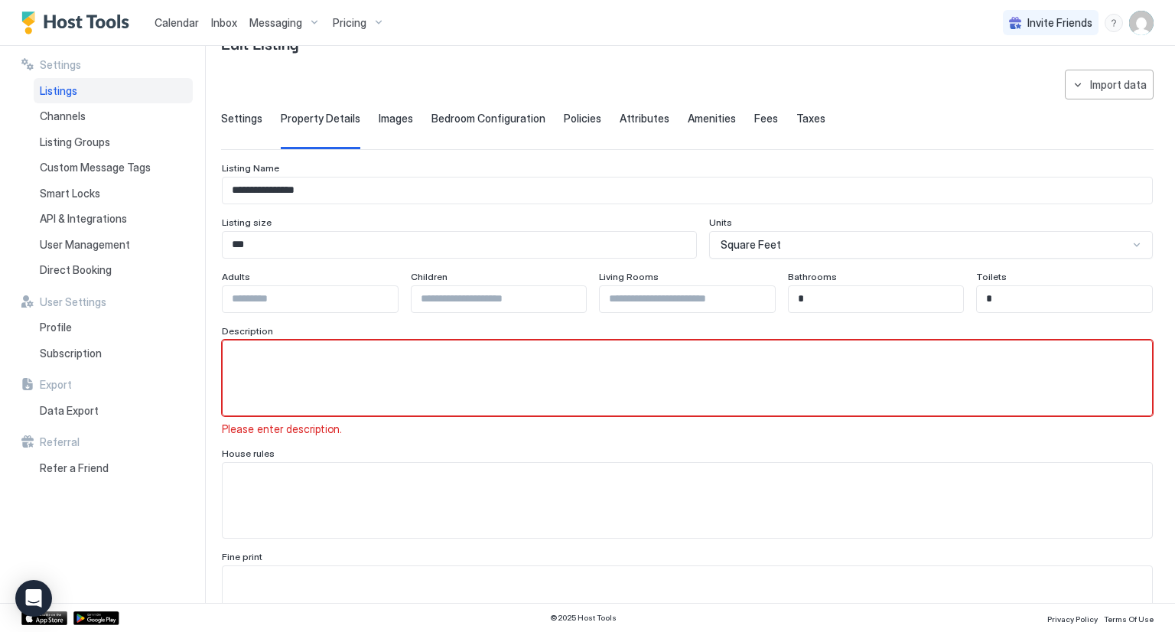
scroll to position [0, 0]
click at [63, 91] on span "Listings" at bounding box center [58, 91] width 37 height 14
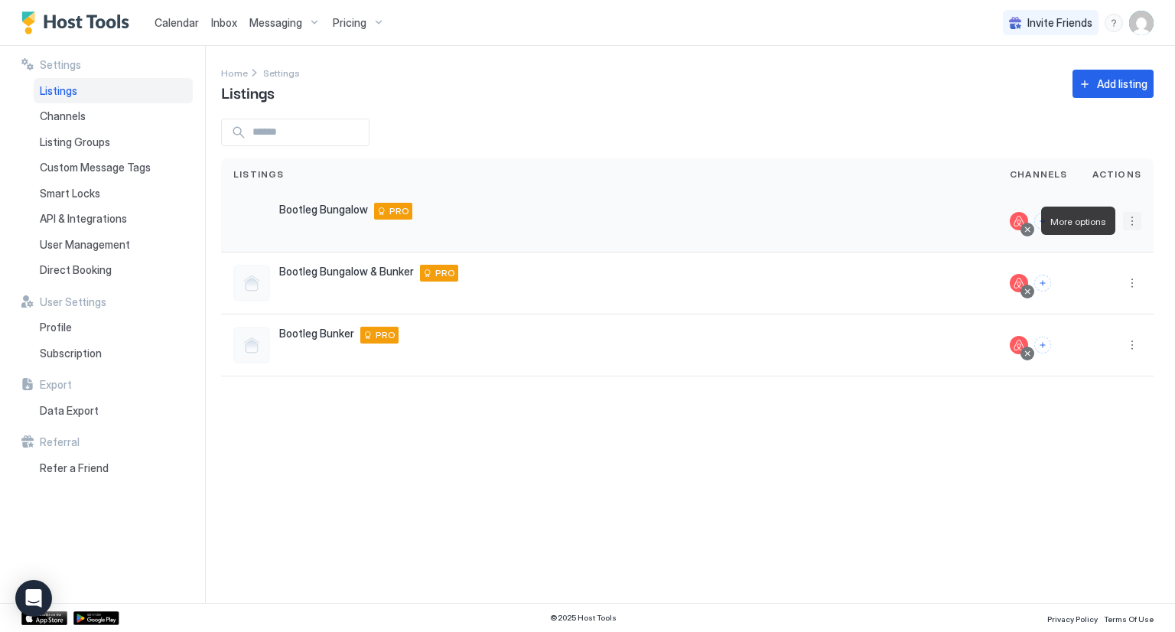
click at [1123, 220] on button "More options" at bounding box center [1132, 221] width 18 height 18
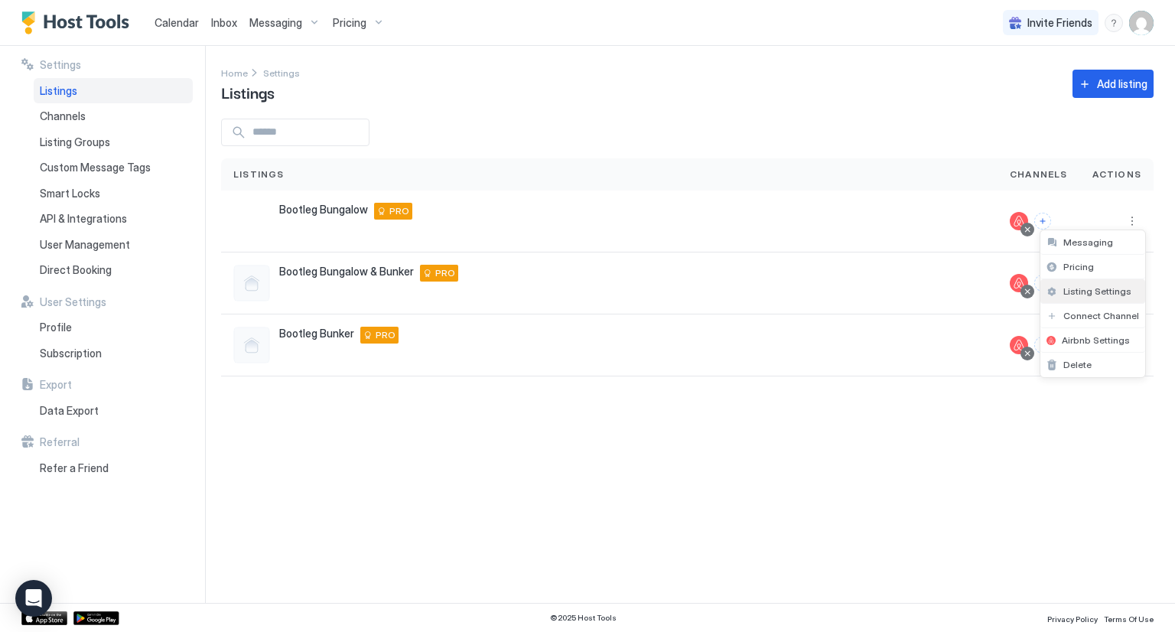
click at [1091, 289] on span "Listing Settings" at bounding box center [1097, 290] width 68 height 11
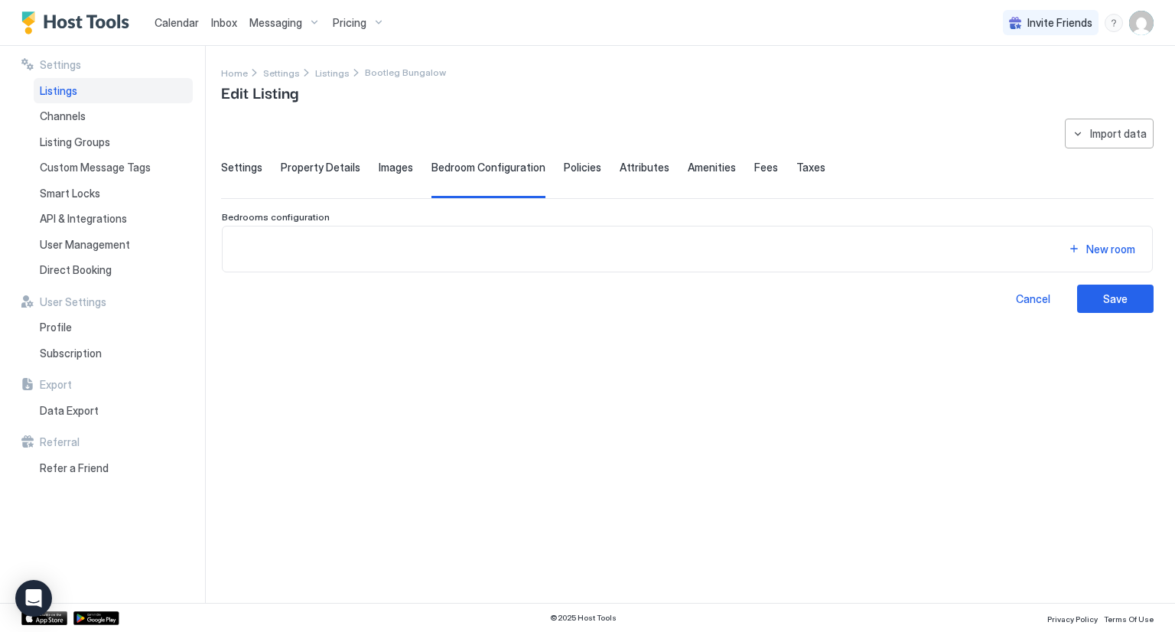
click at [582, 171] on span "Policies" at bounding box center [582, 168] width 37 height 14
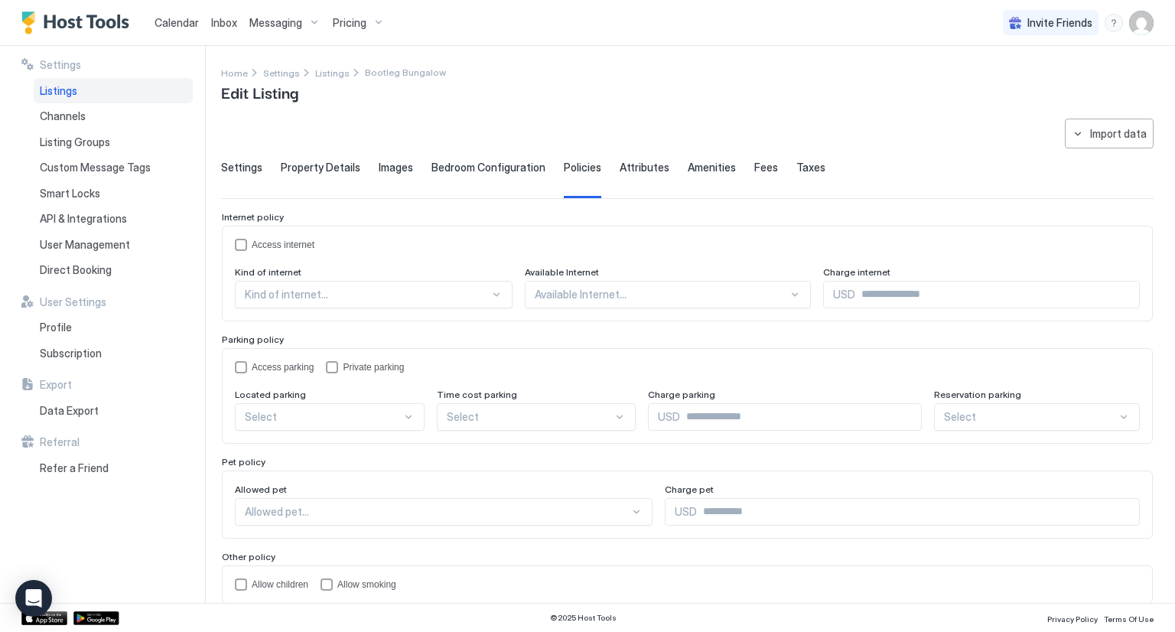
click at [238, 166] on span "Settings" at bounding box center [241, 168] width 41 height 14
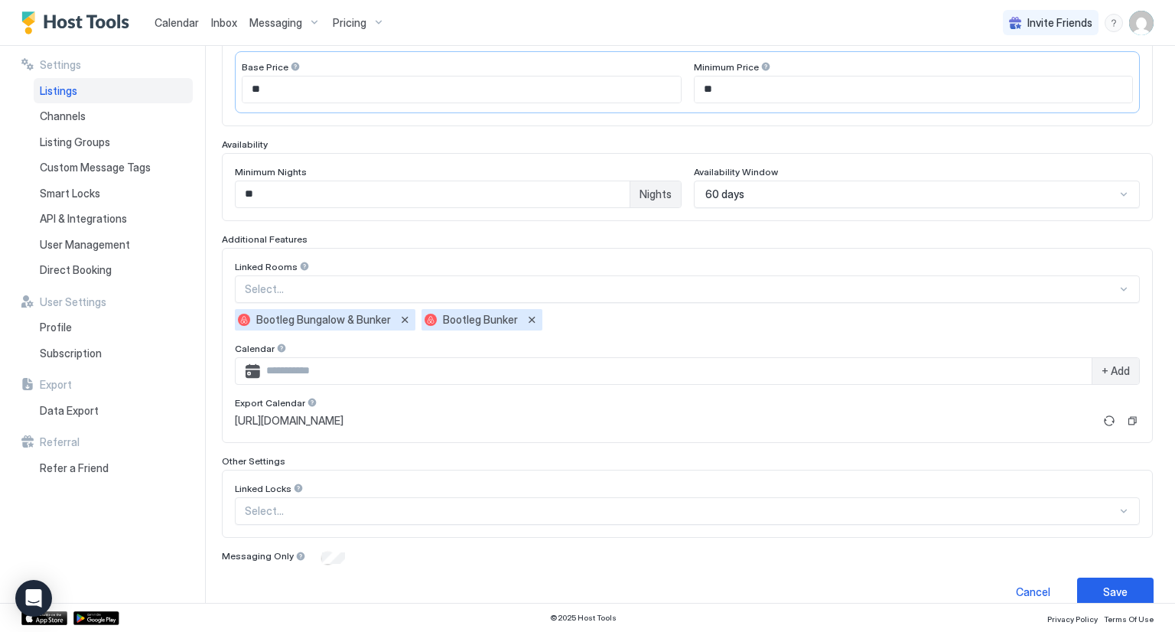
scroll to position [341, 0]
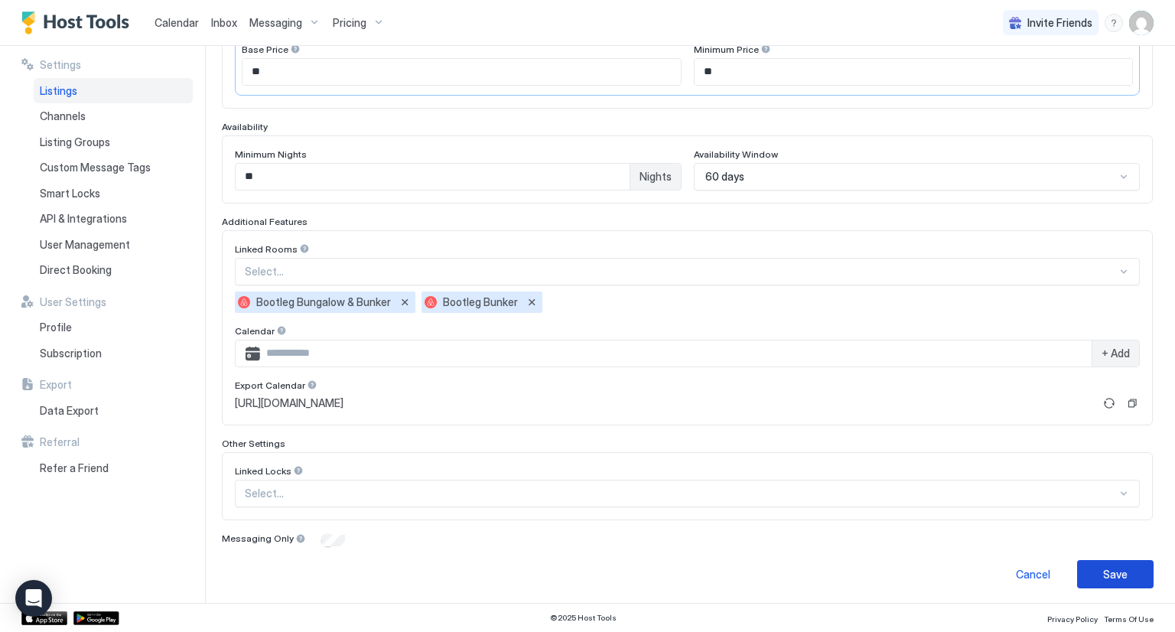
click at [1086, 576] on button "Save" at bounding box center [1115, 574] width 76 height 28
click at [1107, 572] on div "Save" at bounding box center [1115, 574] width 24 height 16
click at [67, 89] on span "Listings" at bounding box center [58, 91] width 37 height 14
